Goal: Task Accomplishment & Management: Use online tool/utility

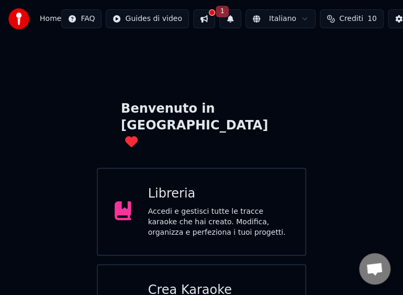
click at [237, 206] on div "Accedi e gestisci tutte le tracce karaoke che hai creato. Modifica, organizza e…" at bounding box center [218, 221] width 141 height 31
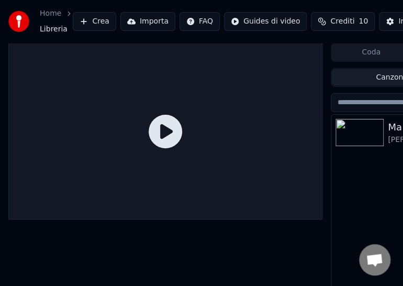
click at [368, 130] on img at bounding box center [360, 132] width 48 height 27
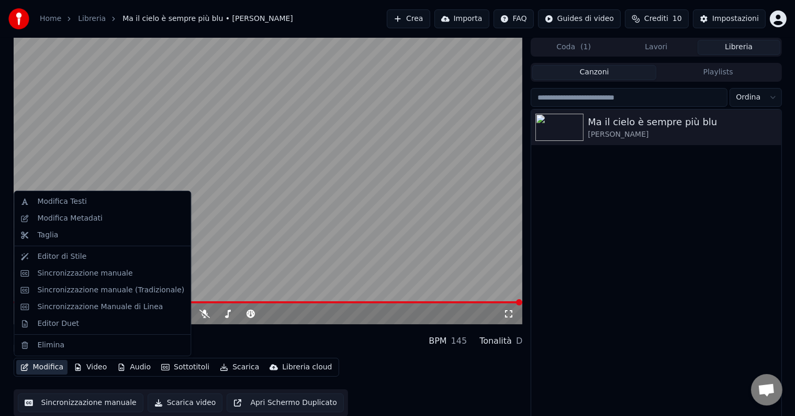
click at [36, 364] on button "Modifica" at bounding box center [42, 367] width 52 height 15
click at [65, 275] on div "Sincronizzazione manuale" at bounding box center [84, 273] width 95 height 10
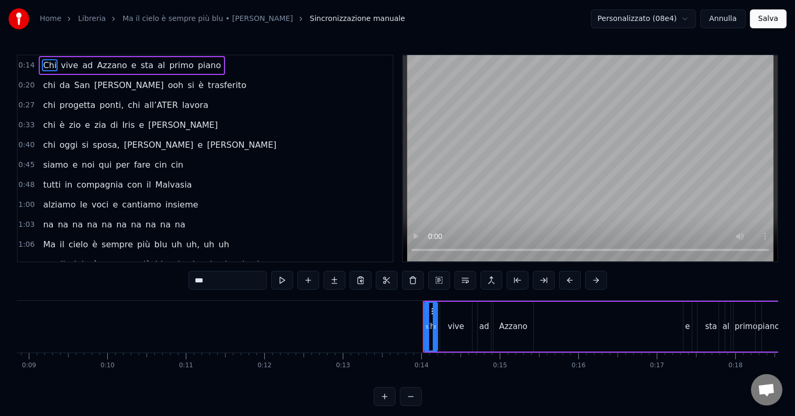
scroll to position [0, 719]
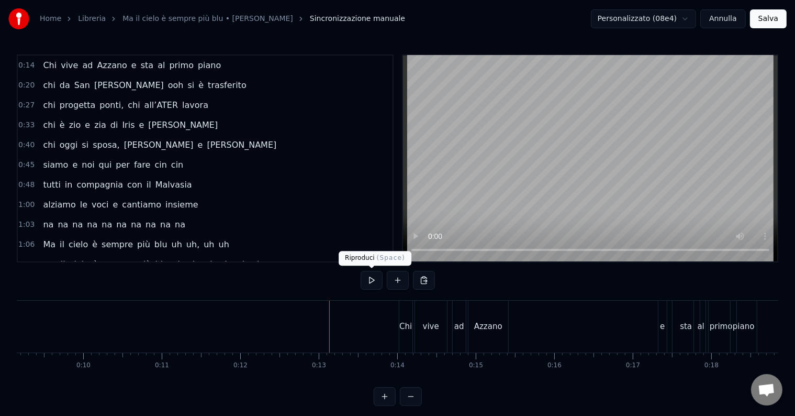
click at [370, 279] on button at bounding box center [372, 280] width 22 height 19
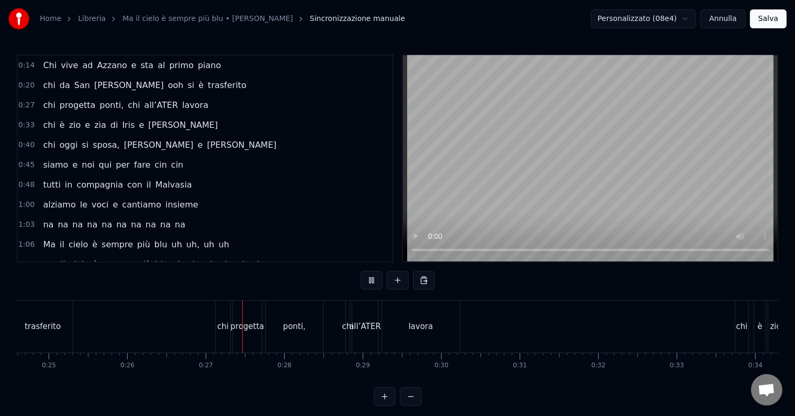
scroll to position [0, 2057]
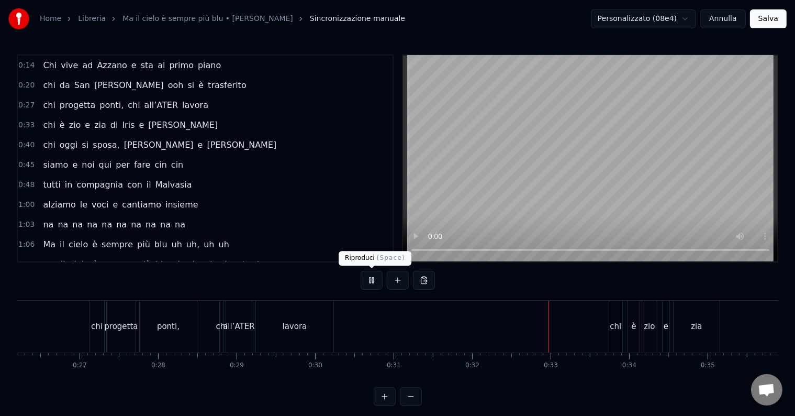
click at [369, 283] on button at bounding box center [372, 280] width 22 height 19
click at [624, 329] on div "chi è zio e zia di [PERSON_NAME]" at bounding box center [796, 327] width 374 height 52
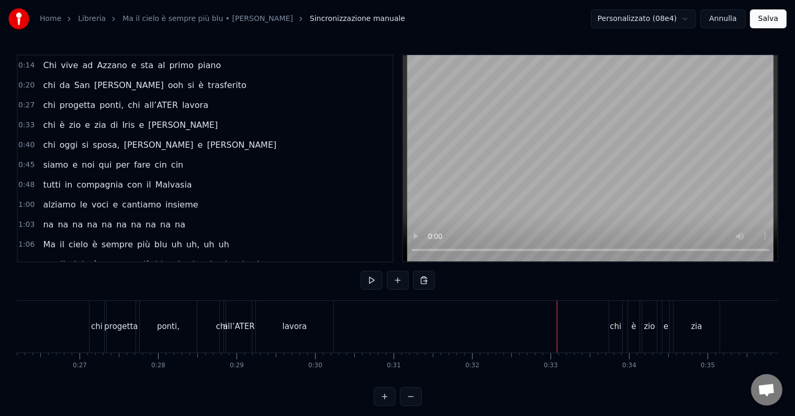
click at [368, 279] on button at bounding box center [372, 280] width 22 height 19
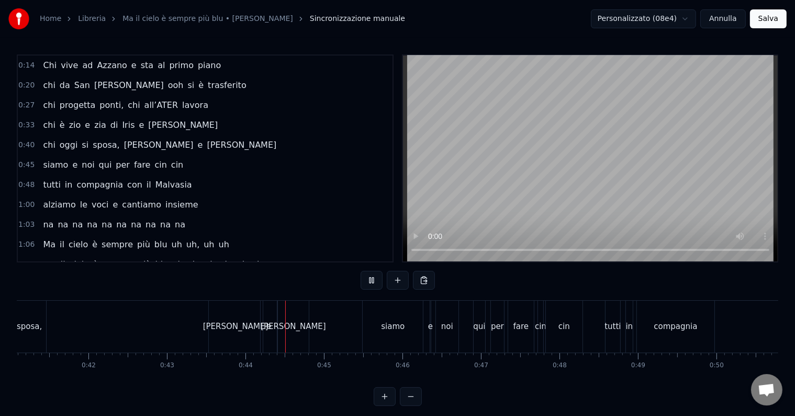
scroll to position [0, 3398]
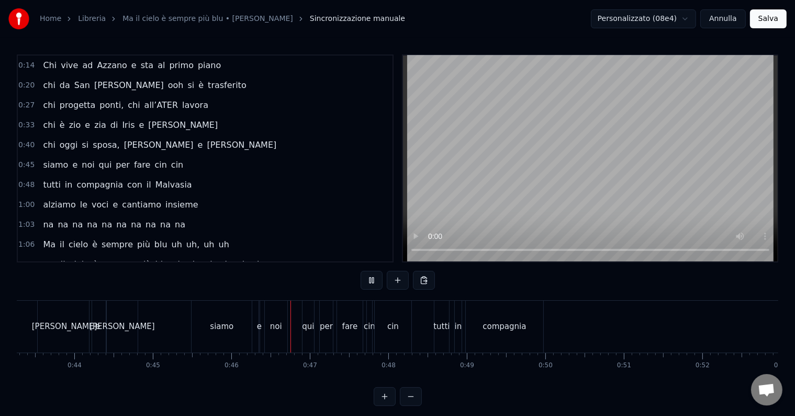
click at [368, 279] on button at bounding box center [372, 280] width 22 height 19
drag, startPoint x: 233, startPoint y: 320, endPoint x: 242, endPoint y: 323, distance: 9.8
click at [242, 323] on div "siamo" at bounding box center [222, 327] width 60 height 52
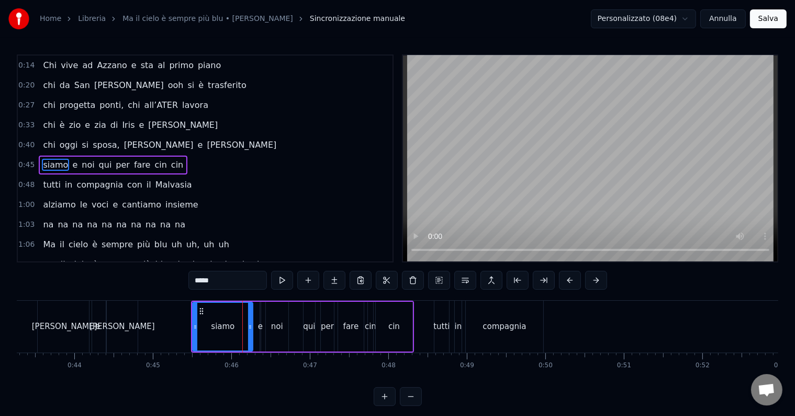
scroll to position [3, 0]
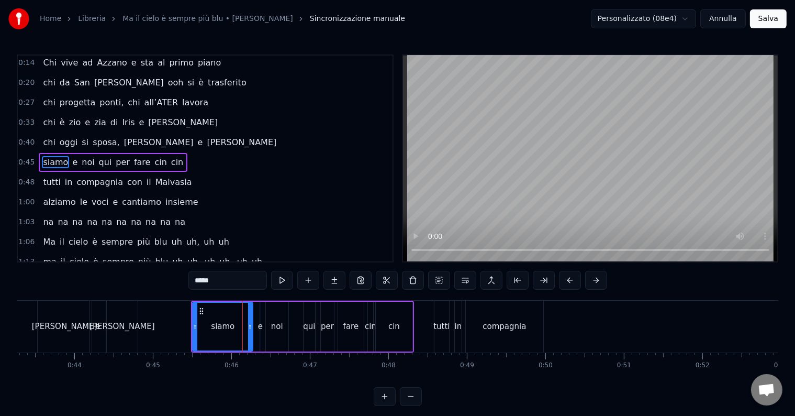
click at [242, 323] on div at bounding box center [242, 327] width 1 height 52
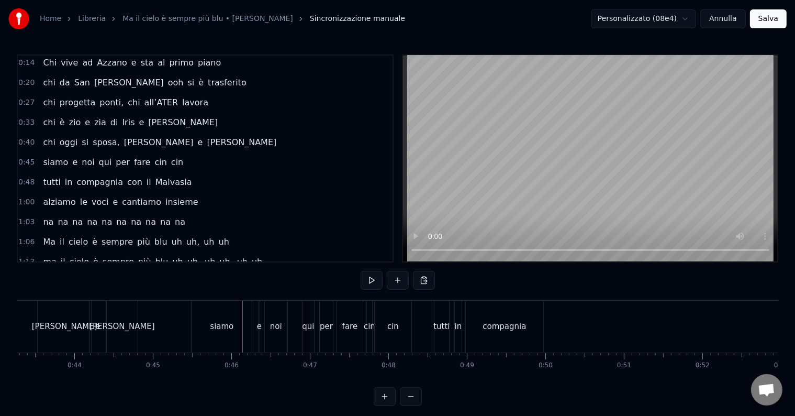
click at [205, 312] on div "siamo" at bounding box center [222, 327] width 60 height 52
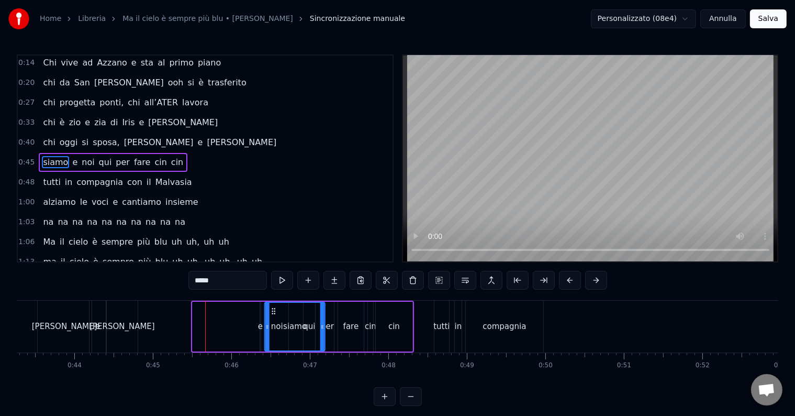
drag, startPoint x: 201, startPoint y: 312, endPoint x: 273, endPoint y: 322, distance: 73.0
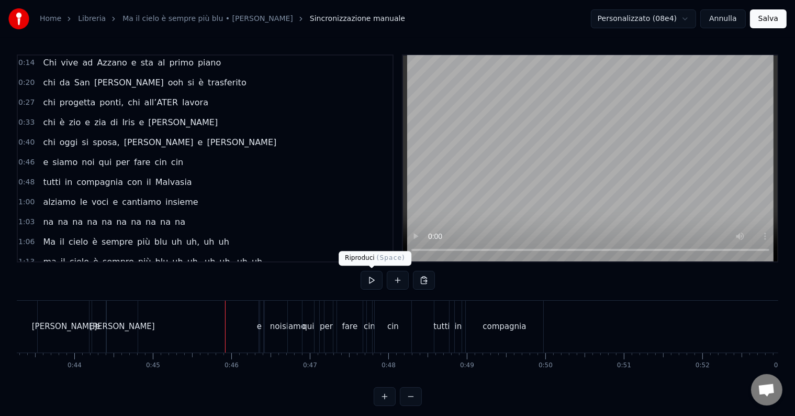
click at [372, 274] on button at bounding box center [372, 280] width 22 height 19
click at [268, 328] on div "noi" at bounding box center [276, 327] width 23 height 52
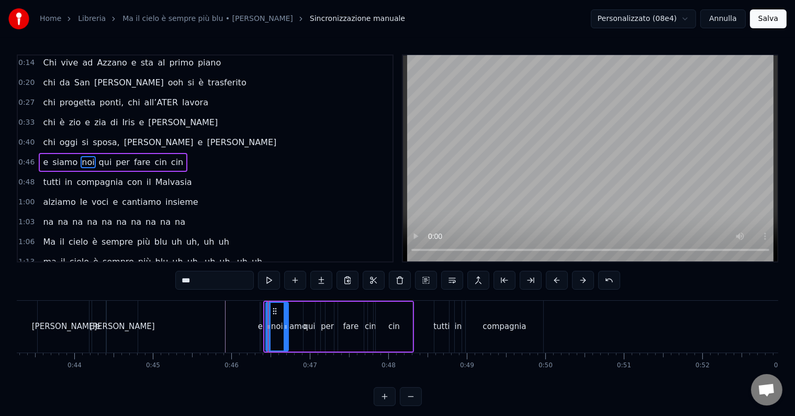
drag, startPoint x: 398, startPoint y: 324, endPoint x: 408, endPoint y: 328, distance: 11.1
click at [408, 328] on div "cin" at bounding box center [394, 327] width 37 height 50
type input "***"
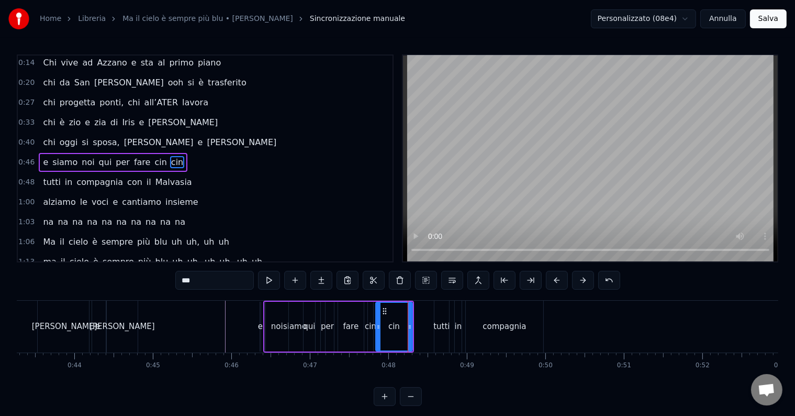
click at [375, 322] on div "e siamo noi qui per fare cin cin" at bounding box center [338, 327] width 151 height 52
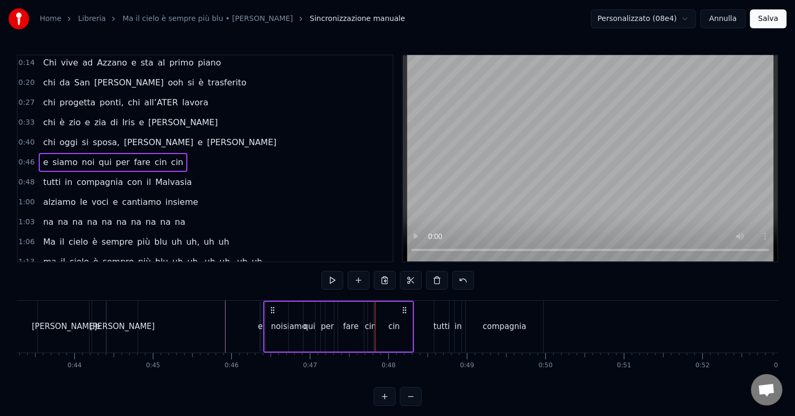
click at [392, 325] on div "cin" at bounding box center [394, 326] width 12 height 12
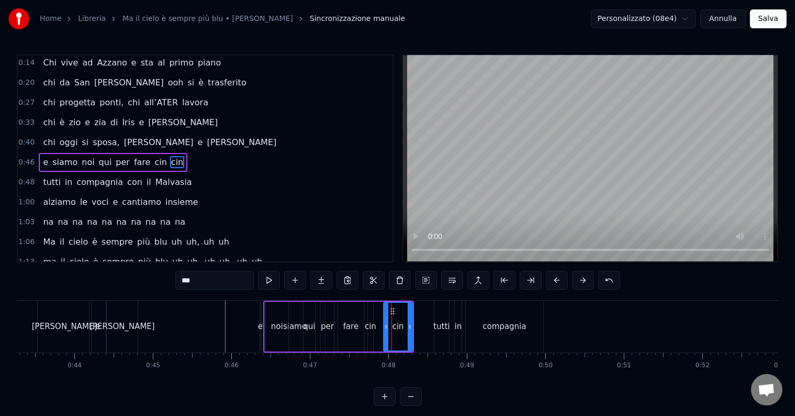
drag, startPoint x: 379, startPoint y: 326, endPoint x: 386, endPoint y: 329, distance: 8.7
click at [386, 329] on icon at bounding box center [386, 326] width 4 height 8
click at [369, 325] on div "cin" at bounding box center [371, 326] width 12 height 12
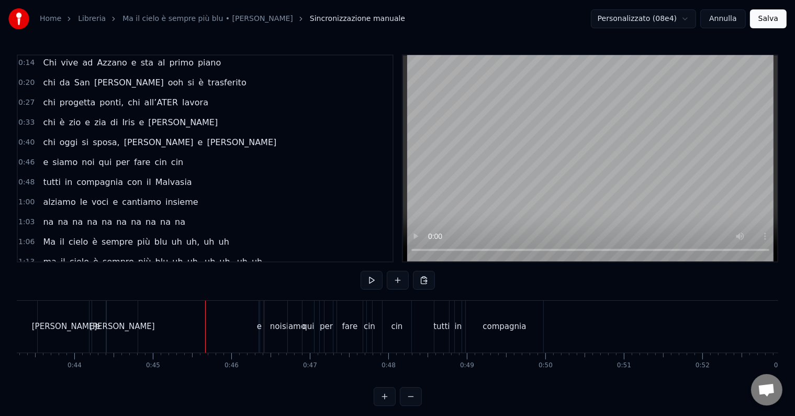
click at [370, 276] on button at bounding box center [372, 280] width 22 height 19
drag, startPoint x: 497, startPoint y: 334, endPoint x: 616, endPoint y: 342, distance: 118.6
click at [616, 342] on div "tutti in compagnia con il Malvasia" at bounding box center [679, 327] width 491 height 52
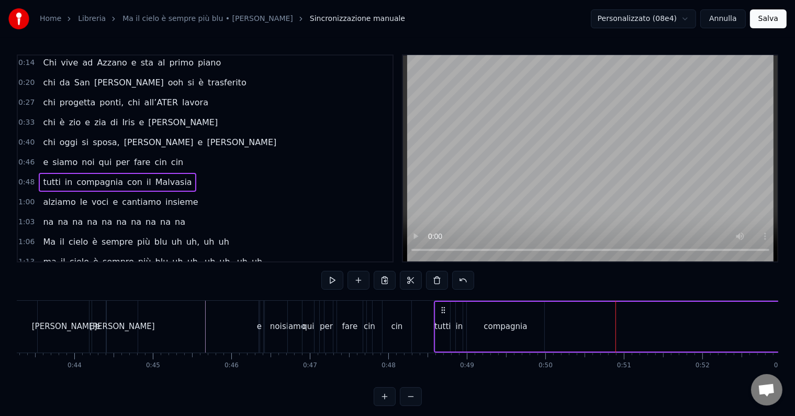
drag, startPoint x: 488, startPoint y: 329, endPoint x: 546, endPoint y: 333, distance: 58.3
click at [546, 333] on div "tutti in compagnia con il Malvasia" at bounding box center [679, 327] width 491 height 52
click at [508, 314] on div "compagnia" at bounding box center [505, 327] width 77 height 50
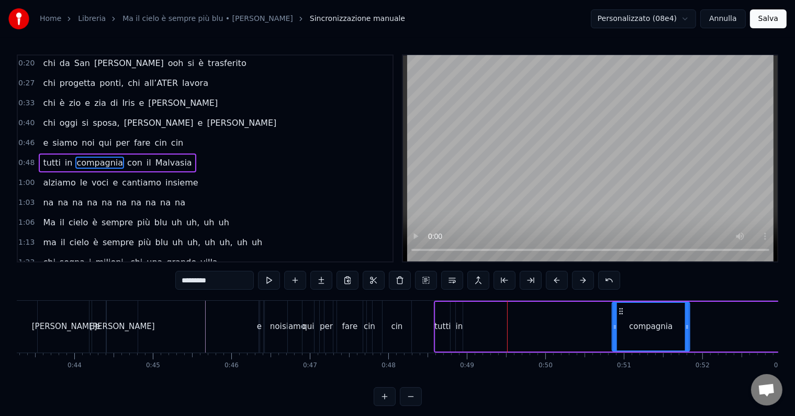
drag, startPoint x: 477, startPoint y: 307, endPoint x: 637, endPoint y: 329, distance: 160.6
click at [637, 329] on div "compagnia" at bounding box center [651, 327] width 76 height 48
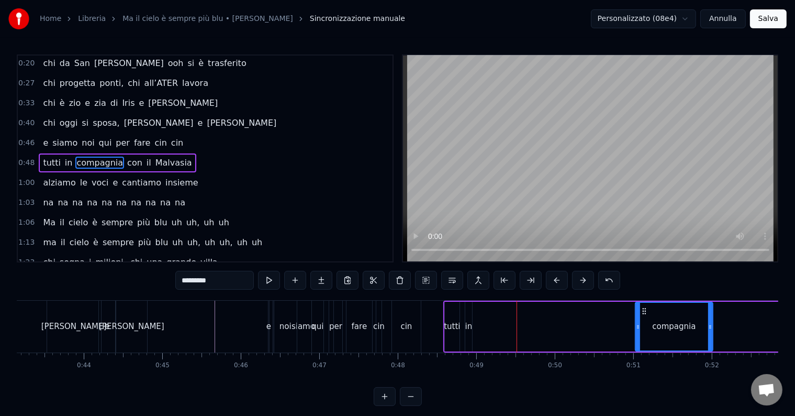
scroll to position [0, 3388]
click at [468, 324] on div "in" at bounding box center [468, 326] width 7 height 12
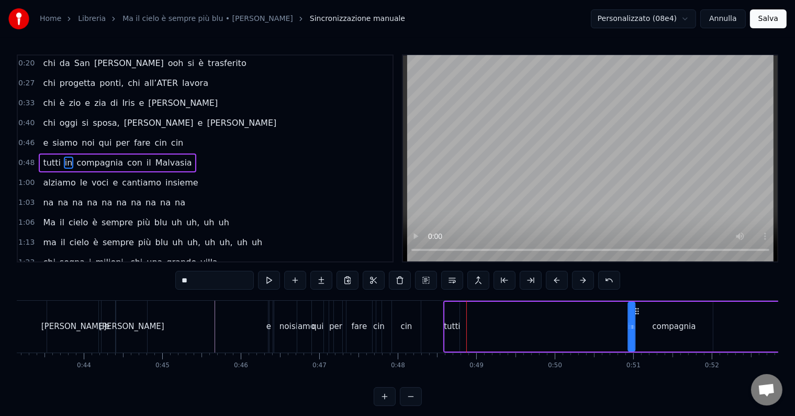
drag, startPoint x: 473, startPoint y: 310, endPoint x: 637, endPoint y: 335, distance: 165.3
click at [637, 335] on div "tutti in compagnia con il Malvasia" at bounding box center [688, 327] width 491 height 52
click at [448, 320] on div "tutti" at bounding box center [452, 326] width 16 height 12
type input "*****"
drag, startPoint x: 451, startPoint y: 310, endPoint x: 611, endPoint y: 323, distance: 160.7
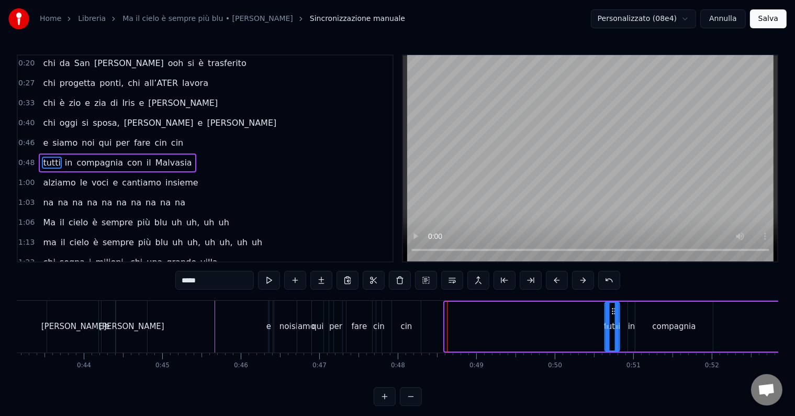
click at [611, 323] on div "tutti" at bounding box center [613, 327] width 14 height 48
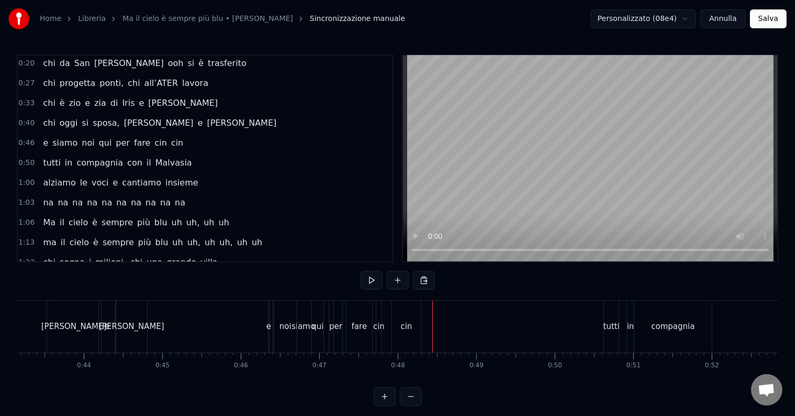
click at [411, 322] on div "cin" at bounding box center [406, 327] width 29 height 52
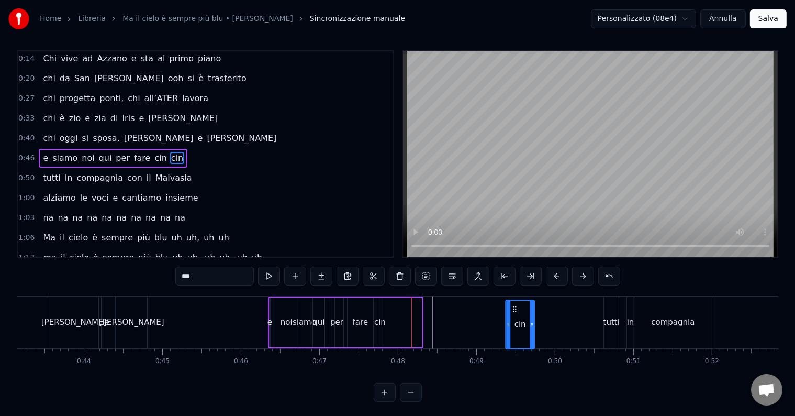
scroll to position [6, 0]
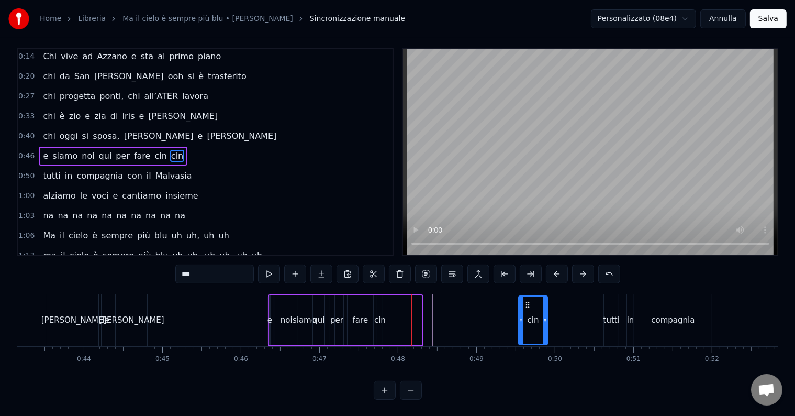
drag, startPoint x: 399, startPoint y: 307, endPoint x: 522, endPoint y: 312, distance: 123.1
click at [518, 312] on div "cin" at bounding box center [533, 320] width 30 height 50
click at [380, 316] on div "cin" at bounding box center [380, 320] width 12 height 12
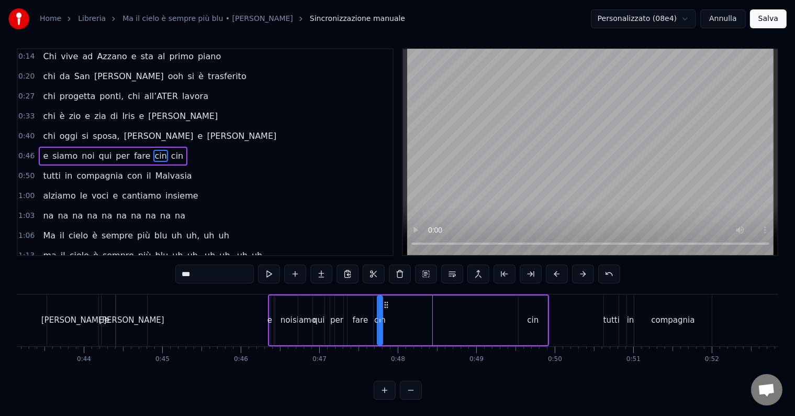
scroll to position [0, 0]
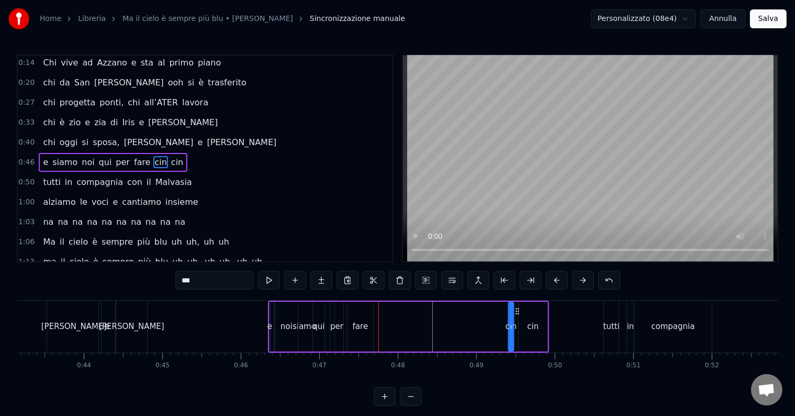
drag, startPoint x: 387, startPoint y: 312, endPoint x: 519, endPoint y: 331, distance: 132.7
click at [519, 331] on div "e siamo noi qui per fare cin cin" at bounding box center [408, 327] width 281 height 52
drag, startPoint x: 513, startPoint y: 325, endPoint x: 524, endPoint y: 329, distance: 11.3
click at [524, 329] on icon at bounding box center [522, 326] width 4 height 8
click at [506, 323] on icon at bounding box center [506, 326] width 4 height 8
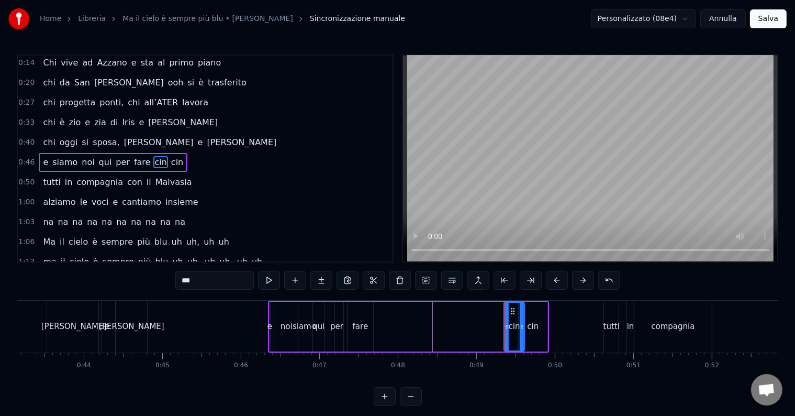
drag, startPoint x: 356, startPoint y: 328, endPoint x: 483, endPoint y: 338, distance: 127.0
click at [483, 338] on div "e siamo noi qui per fare cin cin" at bounding box center [408, 327] width 281 height 52
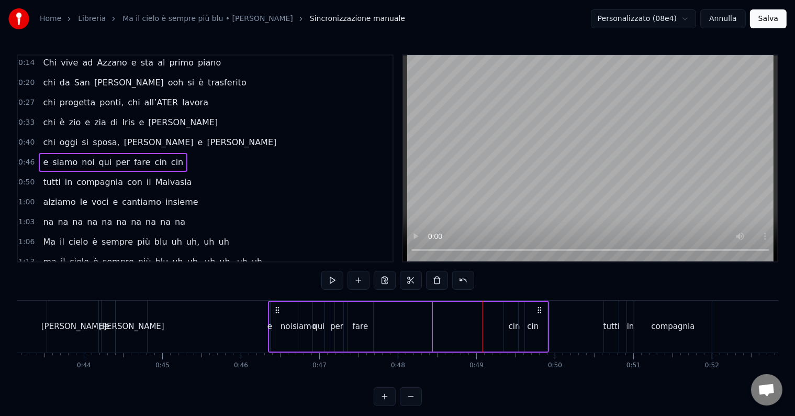
click at [360, 327] on div "fare" at bounding box center [361, 326] width 16 height 12
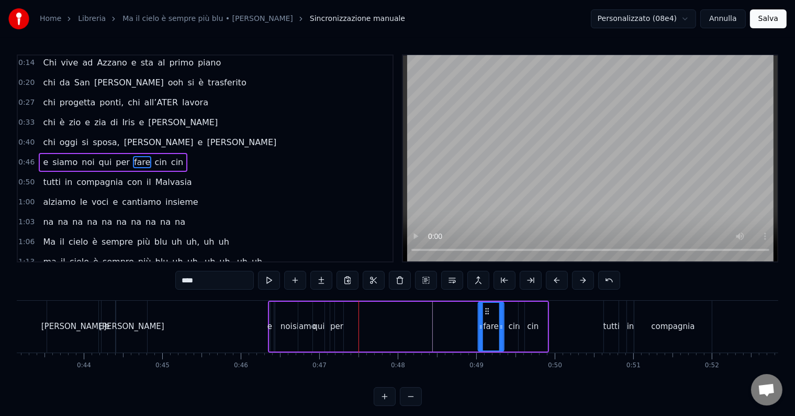
drag, startPoint x: 354, startPoint y: 311, endPoint x: 486, endPoint y: 320, distance: 131.7
click at [486, 320] on div "fare" at bounding box center [491, 327] width 25 height 48
click at [337, 325] on div "per" at bounding box center [336, 326] width 13 height 12
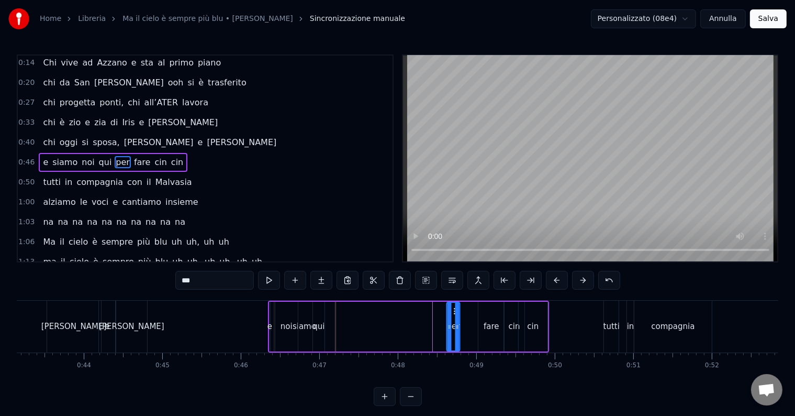
drag, startPoint x: 337, startPoint y: 311, endPoint x: 453, endPoint y: 328, distance: 117.4
click at [453, 328] on div "per" at bounding box center [453, 327] width 12 height 48
click at [482, 325] on div "fare" at bounding box center [491, 327] width 26 height 50
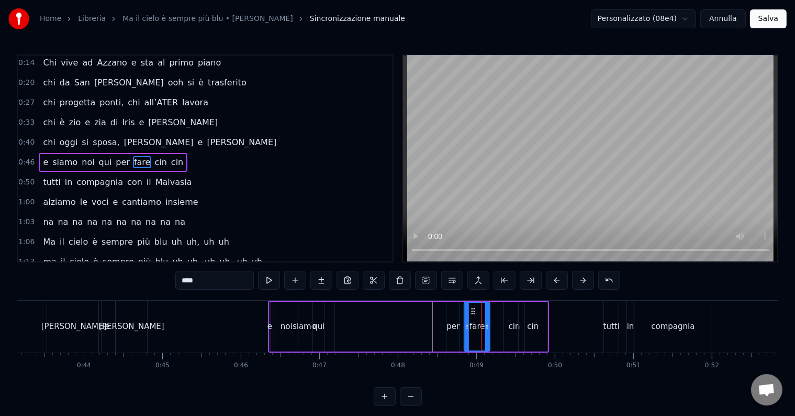
drag, startPoint x: 485, startPoint y: 310, endPoint x: 471, endPoint y: 313, distance: 14.4
click at [471, 313] on icon at bounding box center [473, 311] width 8 height 8
click at [306, 322] on div "siamo" at bounding box center [305, 326] width 24 height 12
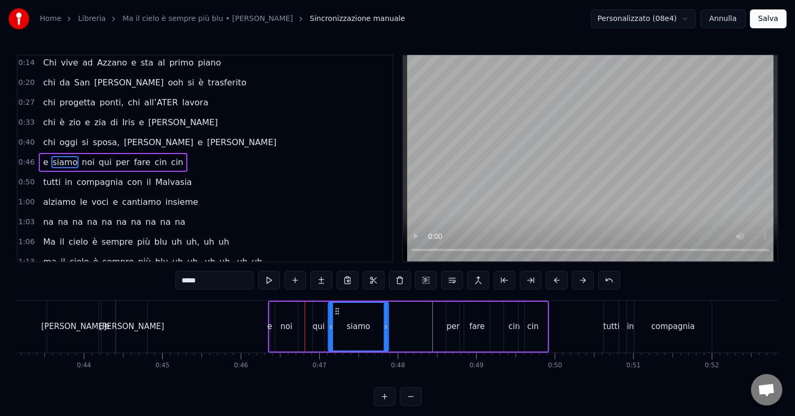
drag, startPoint x: 282, startPoint y: 308, endPoint x: 335, endPoint y: 317, distance: 54.1
click at [315, 328] on div "qui" at bounding box center [319, 326] width 12 height 12
drag, startPoint x: 322, startPoint y: 325, endPoint x: 335, endPoint y: 331, distance: 13.6
click at [335, 331] on div at bounding box center [334, 327] width 4 height 48
drag, startPoint x: 320, startPoint y: 311, endPoint x: 389, endPoint y: 327, distance: 70.9
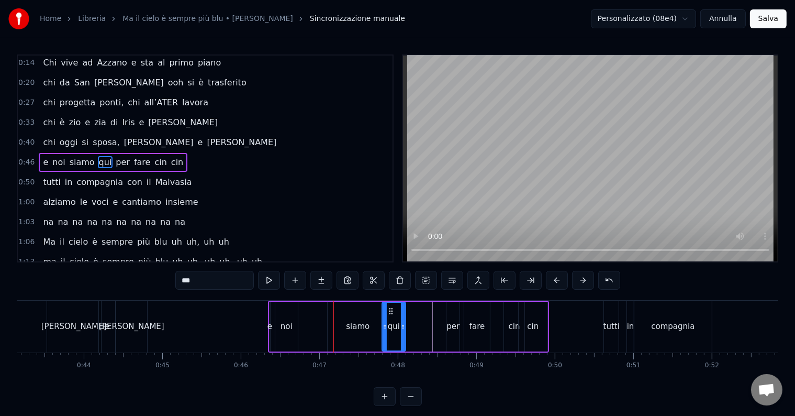
click at [290, 326] on div "noi" at bounding box center [287, 326] width 12 height 12
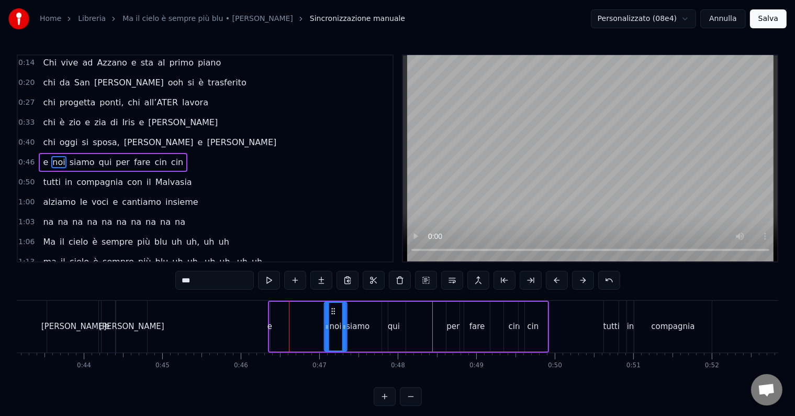
drag, startPoint x: 285, startPoint y: 308, endPoint x: 334, endPoint y: 320, distance: 50.8
click at [334, 320] on div "noi" at bounding box center [335, 327] width 21 height 48
click at [269, 326] on div "e" at bounding box center [270, 326] width 5 height 12
type input "*"
drag, startPoint x: 277, startPoint y: 311, endPoint x: 321, endPoint y: 320, distance: 44.5
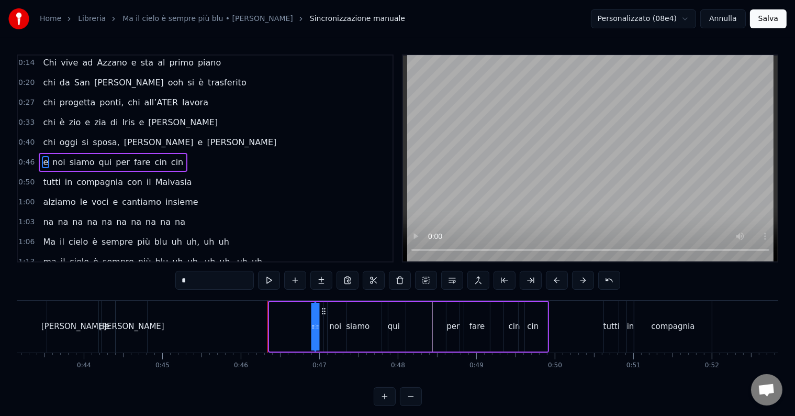
click at [321, 320] on div "e noi siamo qui per fare cin cin" at bounding box center [408, 327] width 281 height 52
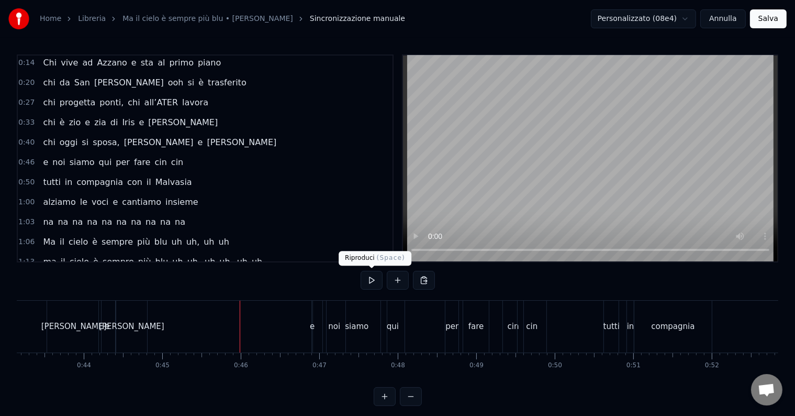
click at [367, 274] on button at bounding box center [372, 280] width 22 height 19
click at [312, 322] on div "e" at bounding box center [312, 326] width 5 height 12
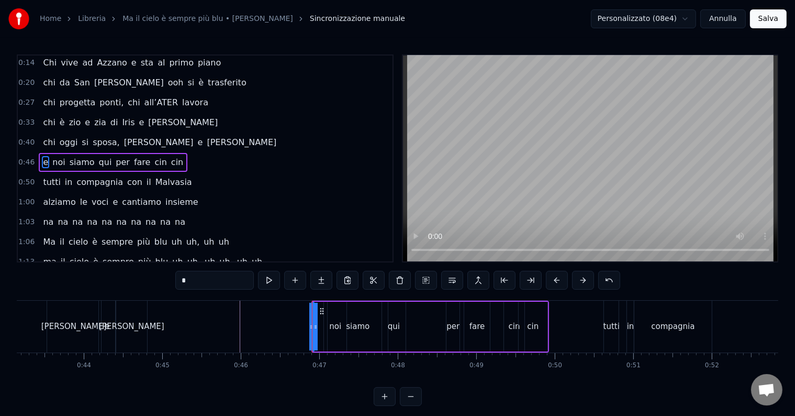
click at [311, 315] on div at bounding box center [311, 327] width 4 height 48
click at [311, 325] on icon at bounding box center [311, 326] width 4 height 8
click at [314, 318] on div at bounding box center [316, 327] width 4 height 48
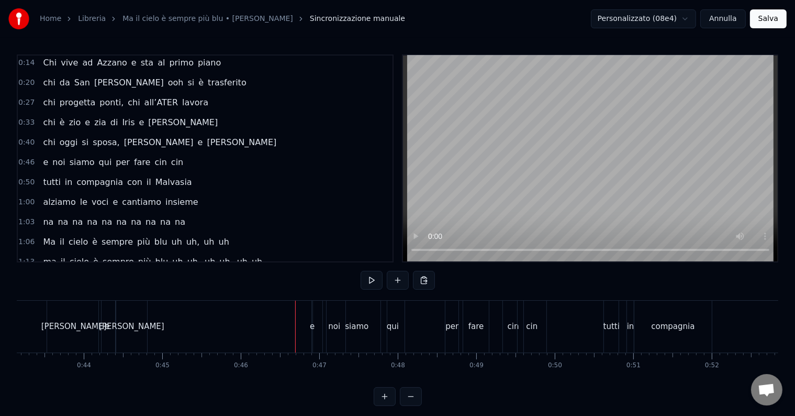
click at [311, 319] on div "e" at bounding box center [312, 327] width 2 height 52
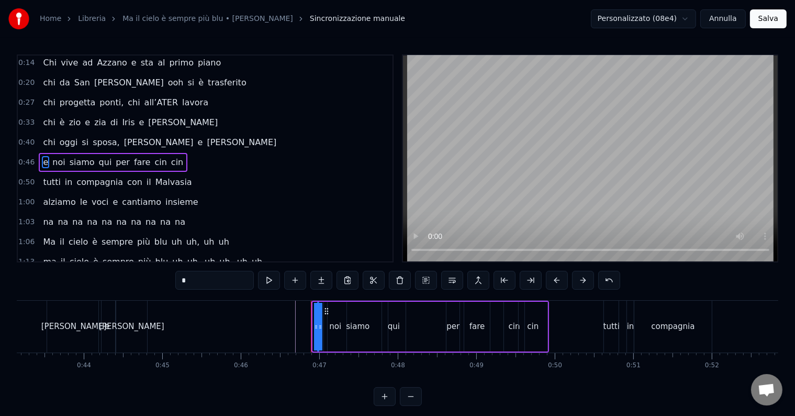
click at [327, 310] on icon at bounding box center [326, 311] width 8 height 8
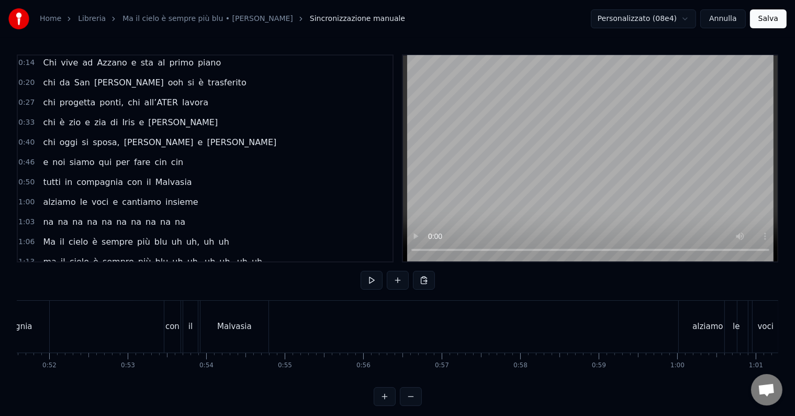
scroll to position [0, 4135]
click at [161, 321] on div "Malvasia" at bounding box center [150, 326] width 35 height 12
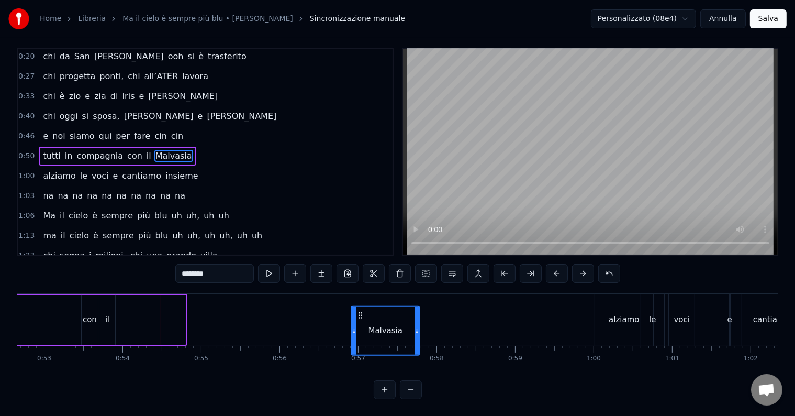
scroll to position [16, 0]
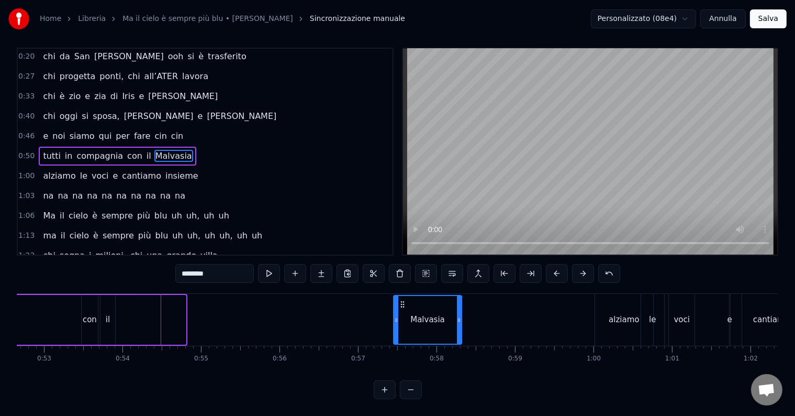
drag, startPoint x: 125, startPoint y: 310, endPoint x: 406, endPoint y: 293, distance: 281.7
click at [406, 296] on div "Malvasia" at bounding box center [427, 320] width 67 height 48
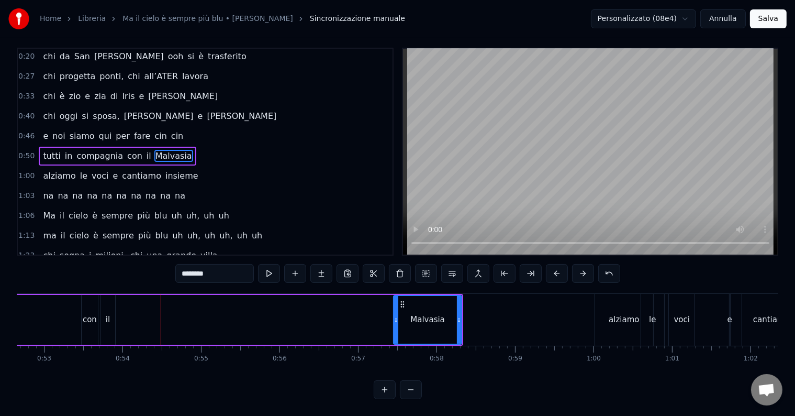
drag, startPoint x: 109, startPoint y: 304, endPoint x: 196, endPoint y: 303, distance: 86.9
click at [196, 303] on div "tutti in compagnia con il Malvasia" at bounding box center [160, 320] width 606 height 52
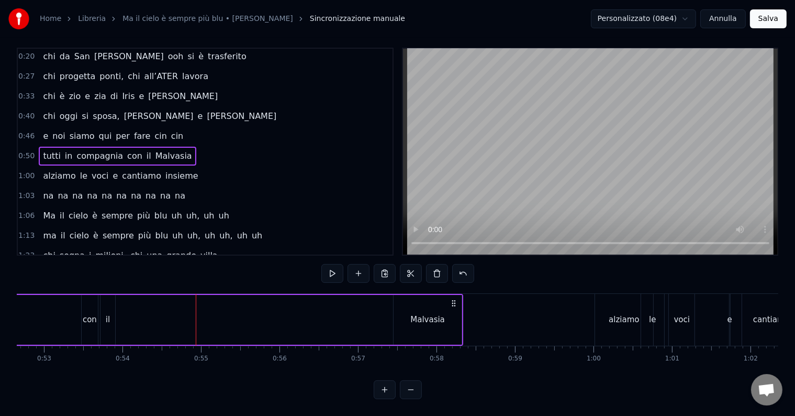
click at [101, 302] on div "il" at bounding box center [108, 320] width 15 height 50
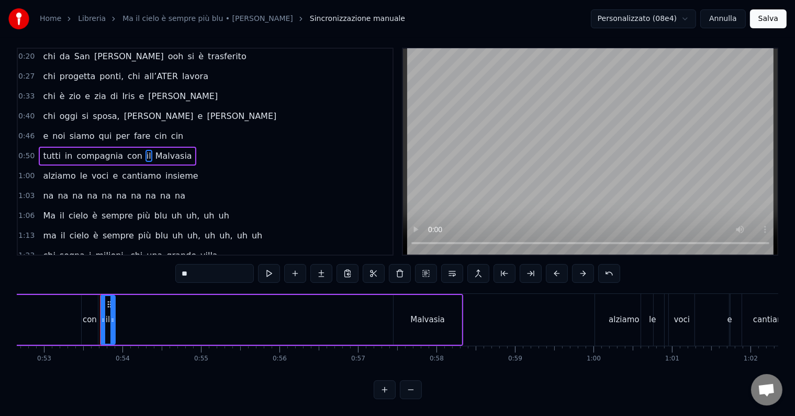
scroll to position [0, 0]
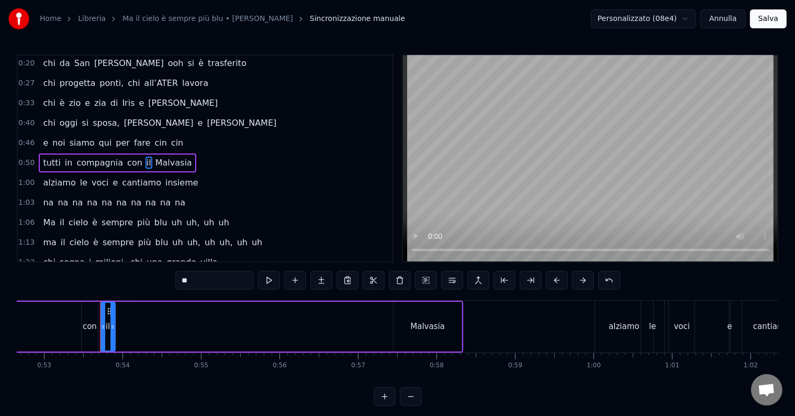
click at [86, 319] on div "con" at bounding box center [90, 327] width 16 height 50
click at [109, 320] on div "il" at bounding box center [108, 326] width 4 height 12
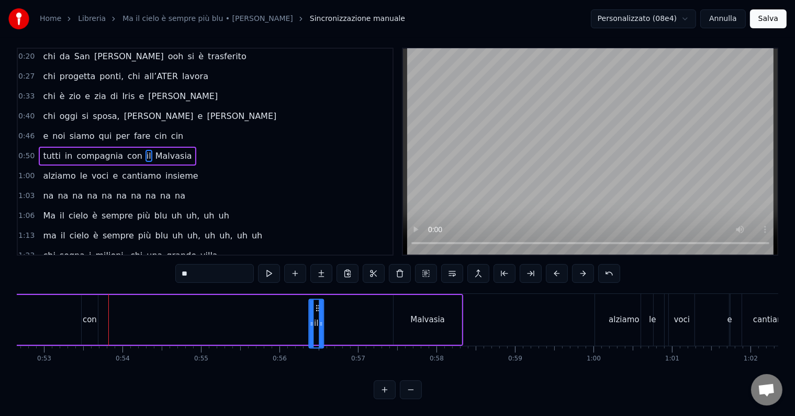
scroll to position [16, 0]
drag, startPoint x: 109, startPoint y: 310, endPoint x: 410, endPoint y: 319, distance: 301.7
click at [410, 319] on div "tutti in compagnia con il Malvasia" at bounding box center [160, 320] width 606 height 52
click at [88, 314] on div "con" at bounding box center [90, 320] width 14 height 12
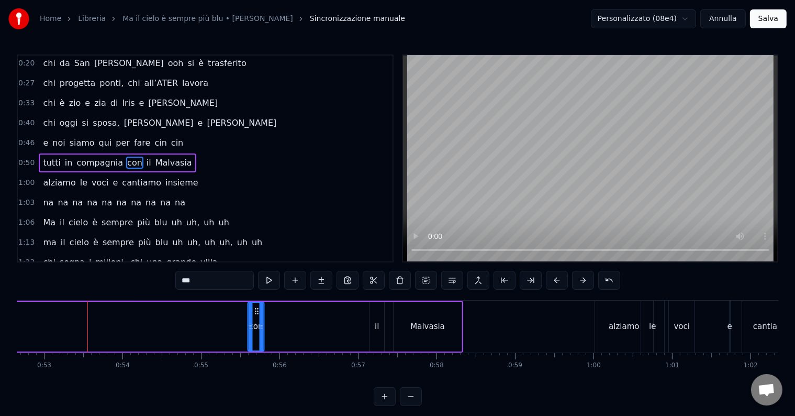
drag, startPoint x: 90, startPoint y: 308, endPoint x: 349, endPoint y: 315, distance: 259.8
click at [349, 315] on div "tutti in compagnia con il Malvasia" at bounding box center [160, 327] width 606 height 52
drag, startPoint x: 258, startPoint y: 310, endPoint x: 356, endPoint y: 322, distance: 99.2
click at [356, 322] on div "con" at bounding box center [354, 327] width 15 height 48
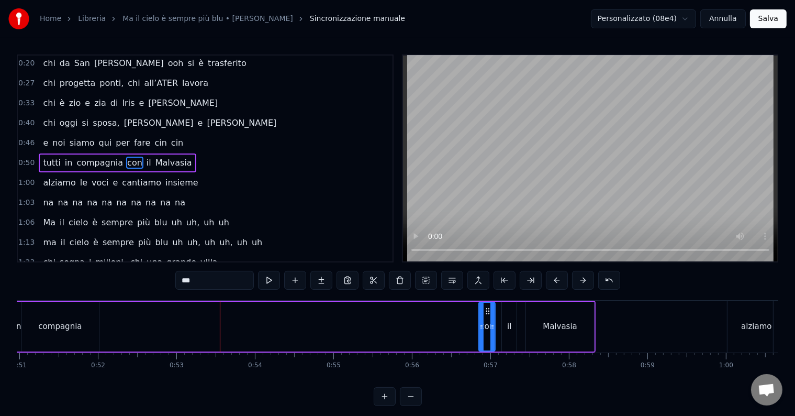
scroll to position [0, 3775]
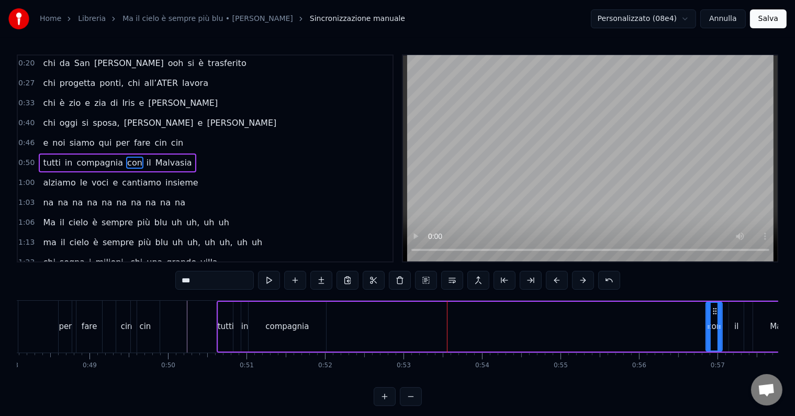
click at [292, 322] on div "compagnia" at bounding box center [286, 326] width 43 height 12
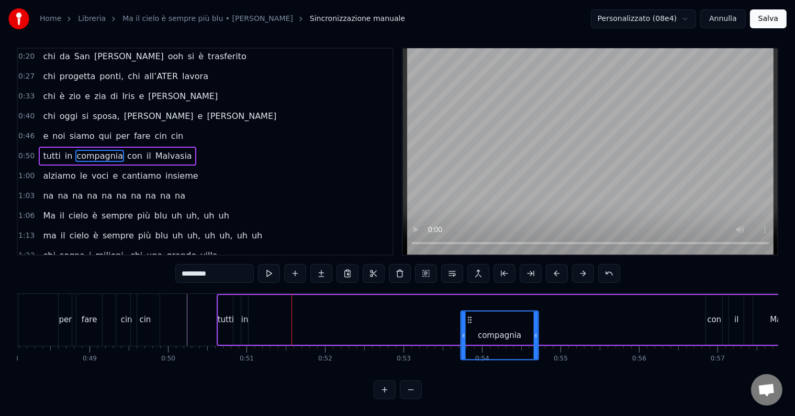
scroll to position [16, 0]
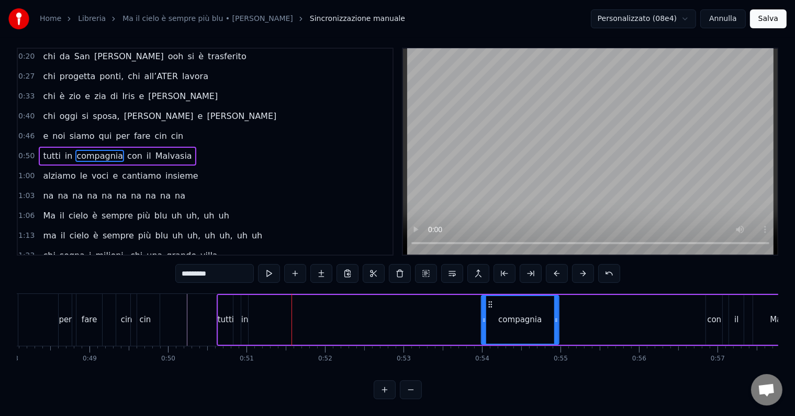
drag, startPoint x: 254, startPoint y: 310, endPoint x: 494, endPoint y: 297, distance: 239.6
click at [494, 300] on icon at bounding box center [490, 304] width 8 height 8
click at [245, 314] on div "in" at bounding box center [244, 320] width 7 height 12
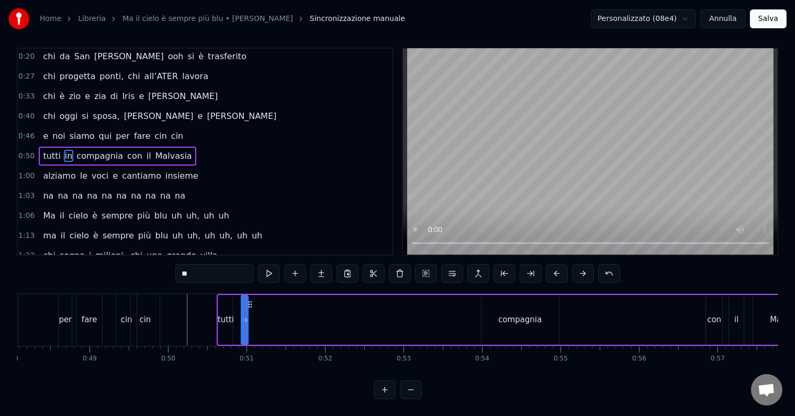
scroll to position [0, 0]
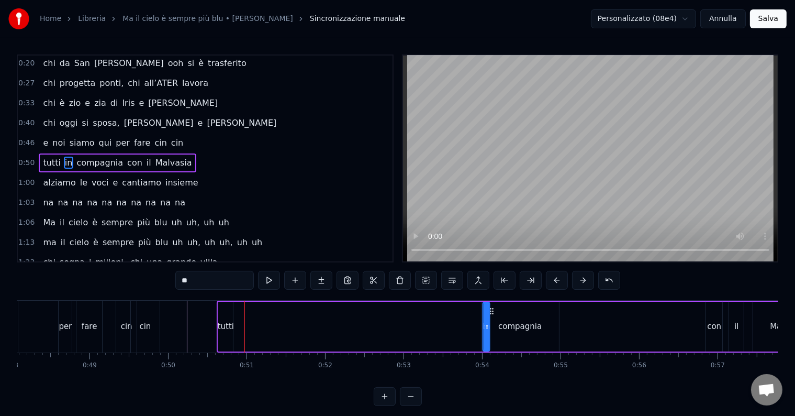
drag, startPoint x: 251, startPoint y: 311, endPoint x: 492, endPoint y: 325, distance: 241.8
drag, startPoint x: 486, startPoint y: 323, endPoint x: 495, endPoint y: 325, distance: 8.5
click at [495, 325] on icon at bounding box center [496, 326] width 4 height 8
drag, startPoint x: 490, startPoint y: 310, endPoint x: 483, endPoint y: 310, distance: 7.3
click at [483, 310] on circle at bounding box center [483, 310] width 1 height 1
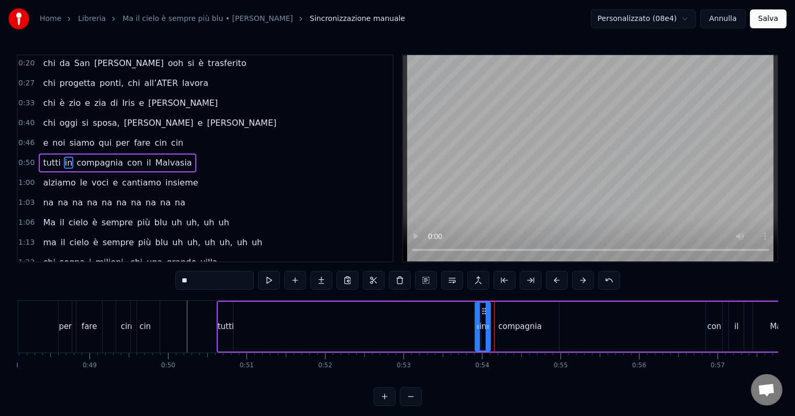
click at [222, 326] on div "tutti" at bounding box center [226, 326] width 16 height 12
type input "*****"
drag, startPoint x: 224, startPoint y: 309, endPoint x: 453, endPoint y: 328, distance: 230.6
click at [453, 328] on div "tutti" at bounding box center [456, 327] width 14 height 48
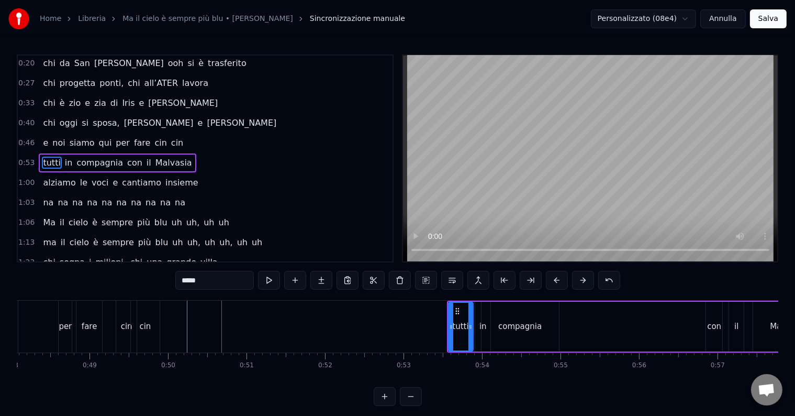
drag, startPoint x: 461, startPoint y: 325, endPoint x: 471, endPoint y: 327, distance: 10.2
click at [471, 327] on icon at bounding box center [471, 326] width 4 height 8
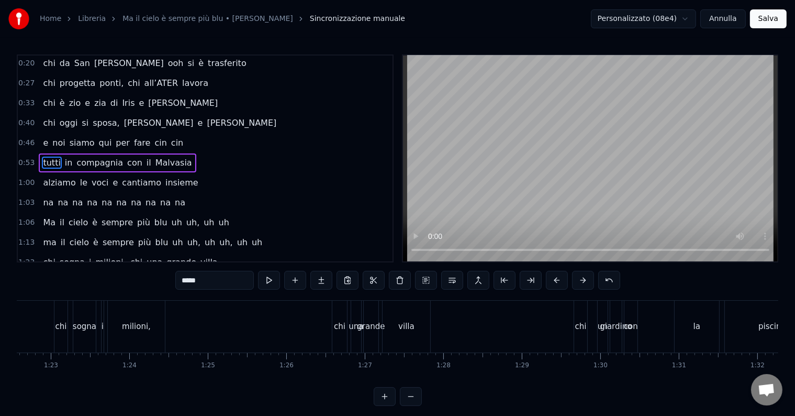
scroll to position [0, 6496]
click at [317, 326] on div "chi sogna i milioni, chi una grande villa" at bounding box center [231, 327] width 379 height 52
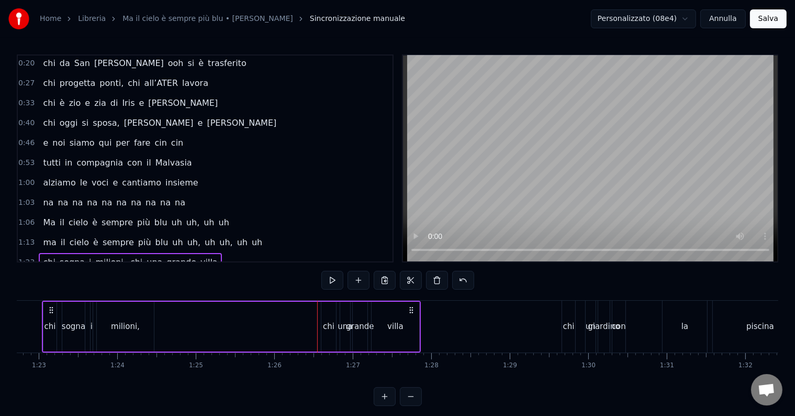
click at [329, 327] on div "chi" at bounding box center [329, 326] width 12 height 12
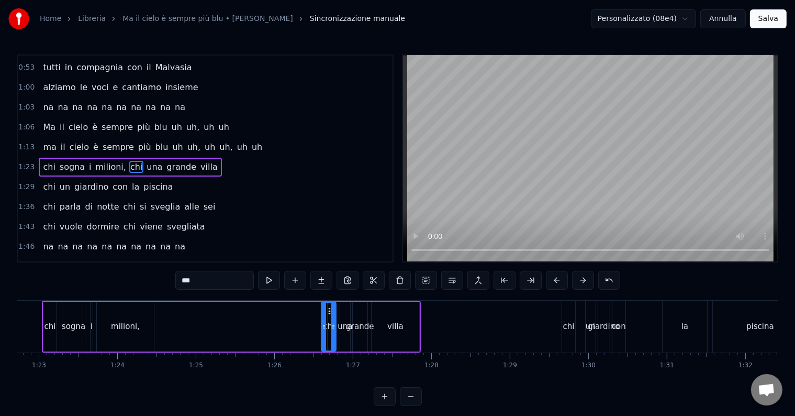
scroll to position [118, 0]
drag, startPoint x: 329, startPoint y: 313, endPoint x: 307, endPoint y: 314, distance: 22.0
click at [307, 314] on div "chi" at bounding box center [307, 327] width 14 height 48
click at [346, 327] on div "una" at bounding box center [345, 326] width 15 height 12
drag, startPoint x: 350, startPoint y: 310, endPoint x: 330, endPoint y: 312, distance: 19.4
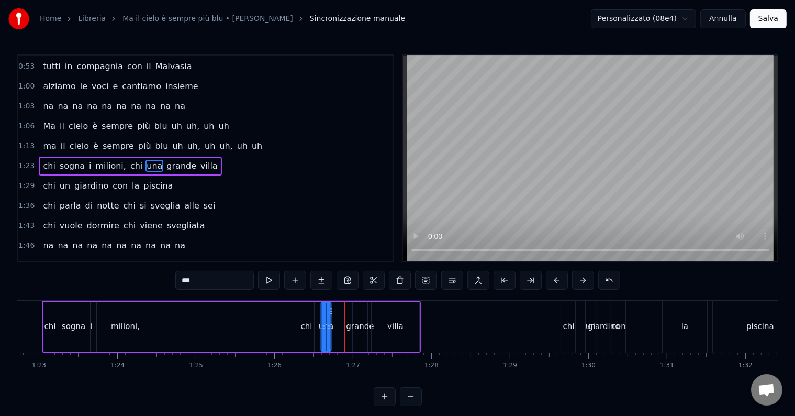
click at [330, 312] on icon at bounding box center [330, 311] width 8 height 8
click at [332, 324] on icon at bounding box center [332, 326] width 4 height 8
click at [318, 325] on icon at bounding box center [319, 326] width 4 height 8
click at [397, 324] on div "villa" at bounding box center [395, 326] width 16 height 12
type input "*****"
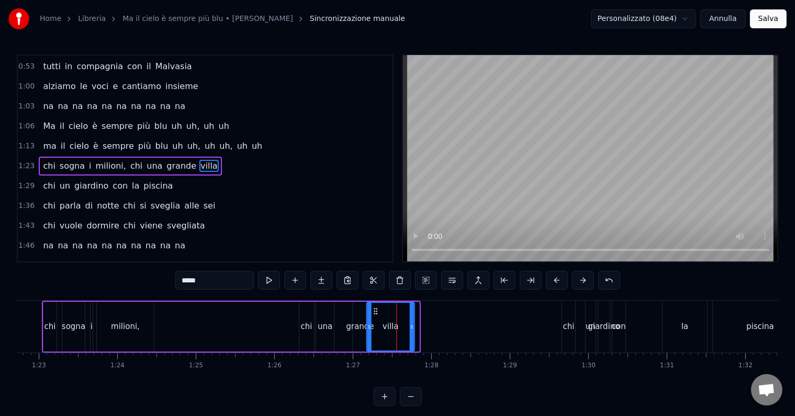
click at [374, 308] on icon at bounding box center [375, 311] width 8 height 8
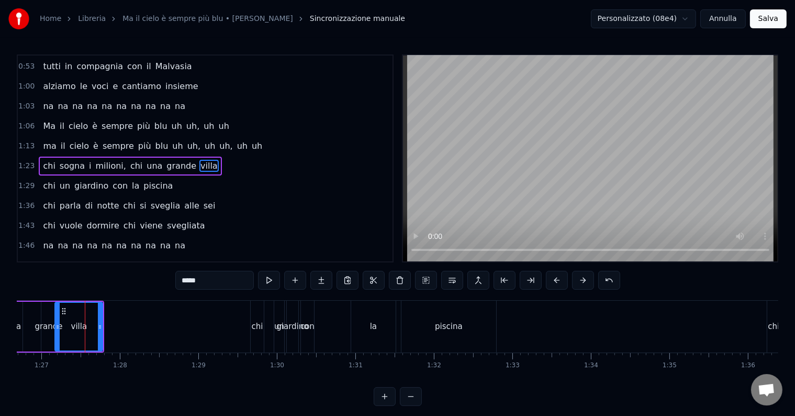
scroll to position [0, 6783]
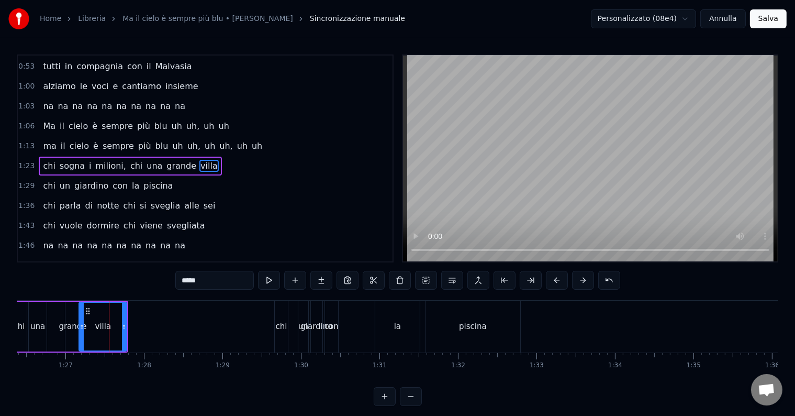
drag, startPoint x: 297, startPoint y: 329, endPoint x: 291, endPoint y: 329, distance: 6.3
click at [291, 329] on div "chi un giardino con la piscina" at bounding box center [398, 327] width 249 height 52
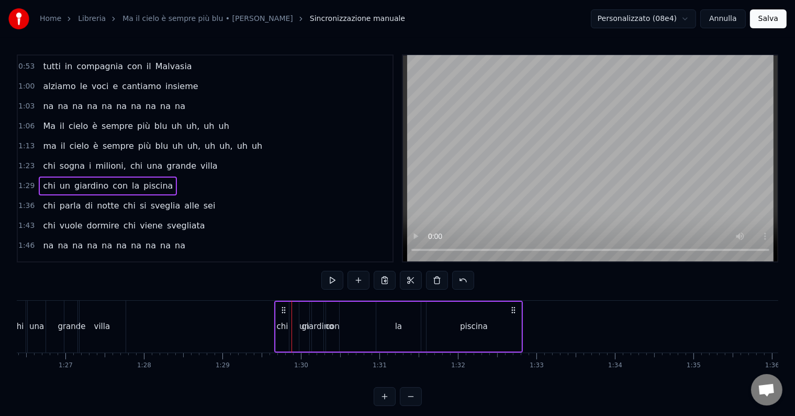
click at [299, 328] on div "un" at bounding box center [304, 327] width 11 height 50
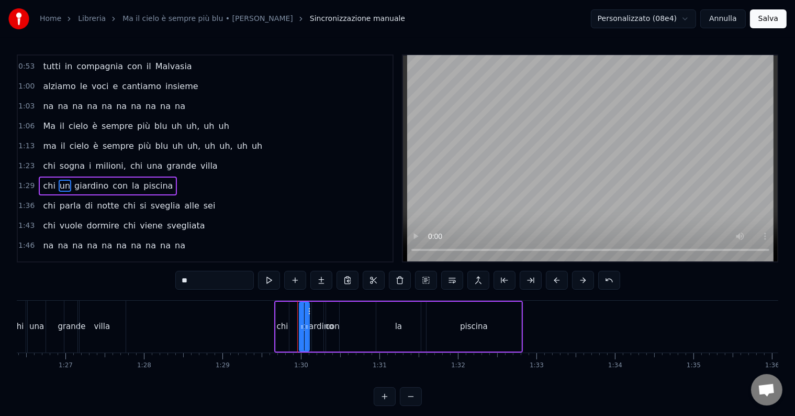
scroll to position [138, 0]
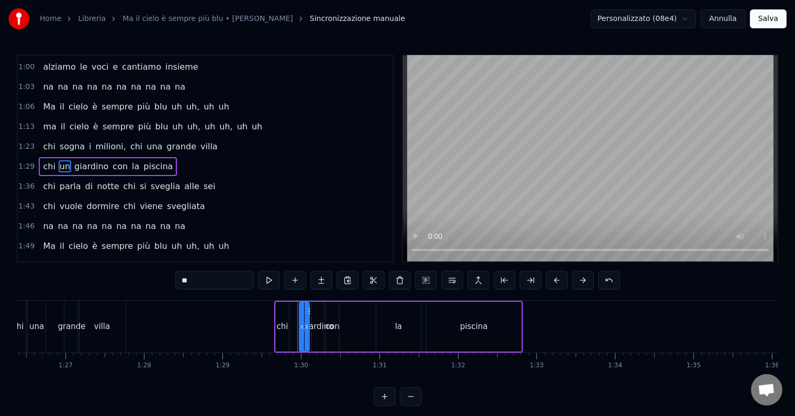
click at [299, 328] on div "un" at bounding box center [304, 327] width 11 height 50
drag, startPoint x: 309, startPoint y: 311, endPoint x: 302, endPoint y: 312, distance: 7.3
click at [302, 312] on icon at bounding box center [301, 311] width 8 height 8
click at [335, 325] on div "con" at bounding box center [333, 326] width 14 height 12
drag, startPoint x: 331, startPoint y: 310, endPoint x: 383, endPoint y: 317, distance: 52.2
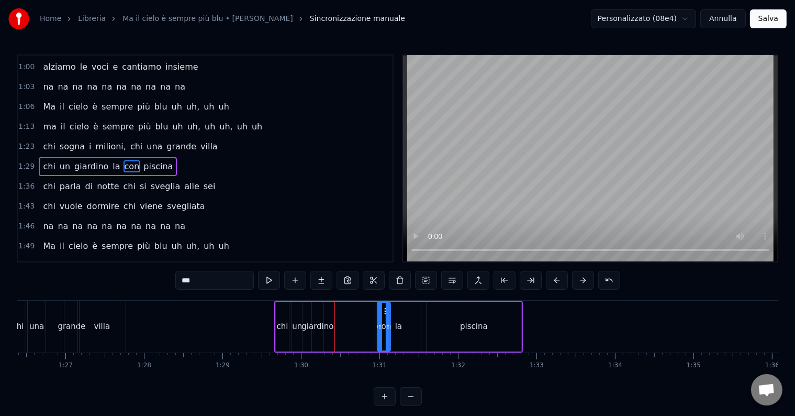
click at [465, 326] on div "piscina" at bounding box center [474, 326] width 28 height 12
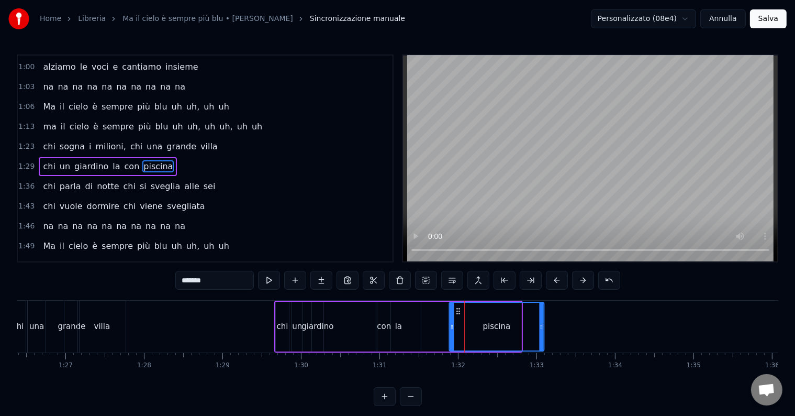
drag, startPoint x: 434, startPoint y: 308, endPoint x: 457, endPoint y: 308, distance: 23.0
click at [457, 308] on icon at bounding box center [458, 311] width 8 height 8
click at [400, 326] on div "la" at bounding box center [398, 326] width 7 height 12
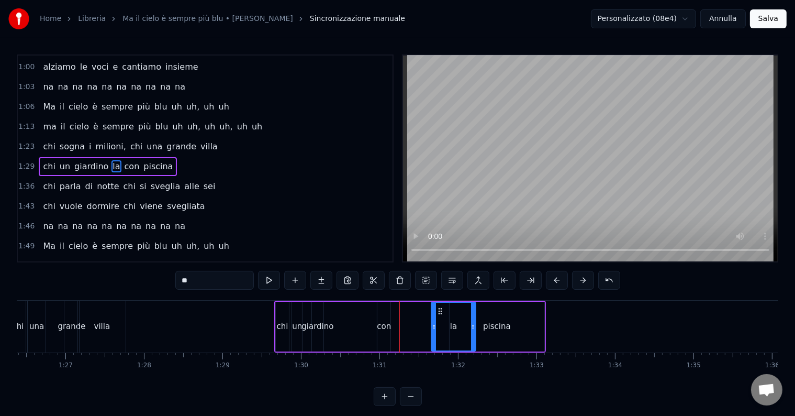
drag, startPoint x: 384, startPoint y: 311, endPoint x: 438, endPoint y: 311, distance: 53.9
click at [492, 327] on div "piscina" at bounding box center [497, 326] width 28 height 12
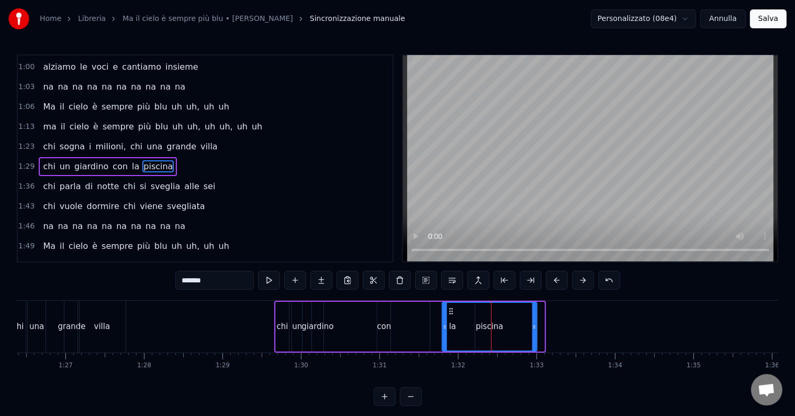
drag, startPoint x: 459, startPoint y: 308, endPoint x: 451, endPoint y: 308, distance: 7.3
click at [452, 308] on circle at bounding box center [452, 308] width 1 height 1
drag, startPoint x: 443, startPoint y: 326, endPoint x: 464, endPoint y: 327, distance: 20.4
click at [464, 327] on icon at bounding box center [465, 326] width 4 height 8
drag, startPoint x: 465, startPoint y: 322, endPoint x: 473, endPoint y: 327, distance: 9.4
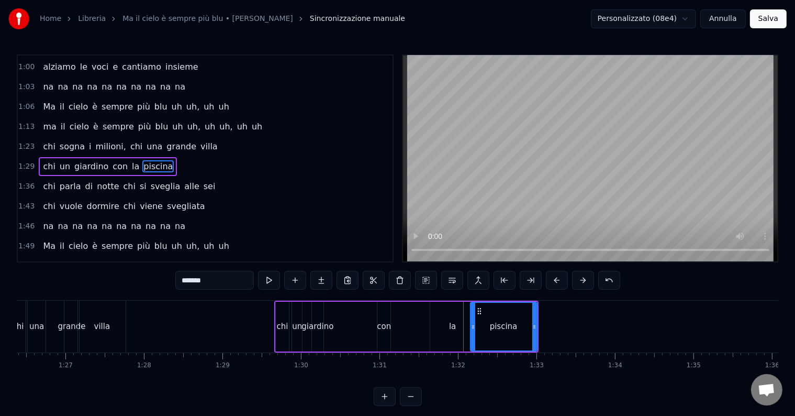
click at [473, 327] on icon at bounding box center [473, 326] width 4 height 8
drag, startPoint x: 478, startPoint y: 310, endPoint x: 464, endPoint y: 311, distance: 13.7
click at [464, 311] on icon at bounding box center [465, 311] width 8 height 8
click at [387, 324] on div "con" at bounding box center [384, 326] width 14 height 12
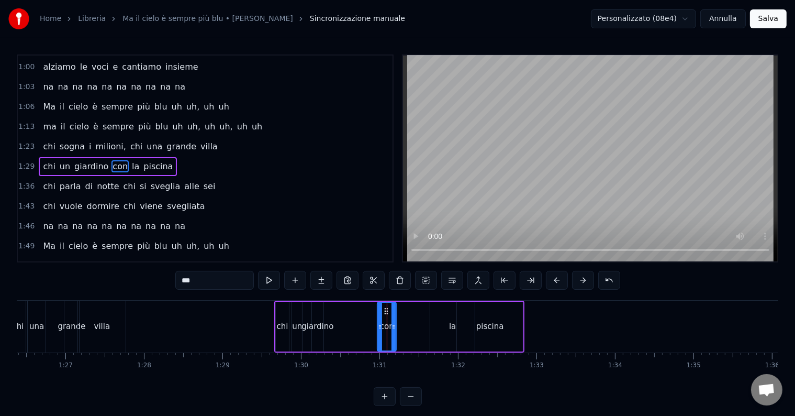
drag, startPoint x: 386, startPoint y: 312, endPoint x: 392, endPoint y: 314, distance: 6.1
click at [392, 314] on div at bounding box center [394, 327] width 4 height 48
drag, startPoint x: 385, startPoint y: 310, endPoint x: 424, endPoint y: 308, distance: 39.3
click at [425, 308] on icon at bounding box center [429, 311] width 8 height 8
click at [318, 324] on div "giardino" at bounding box center [318, 326] width 32 height 12
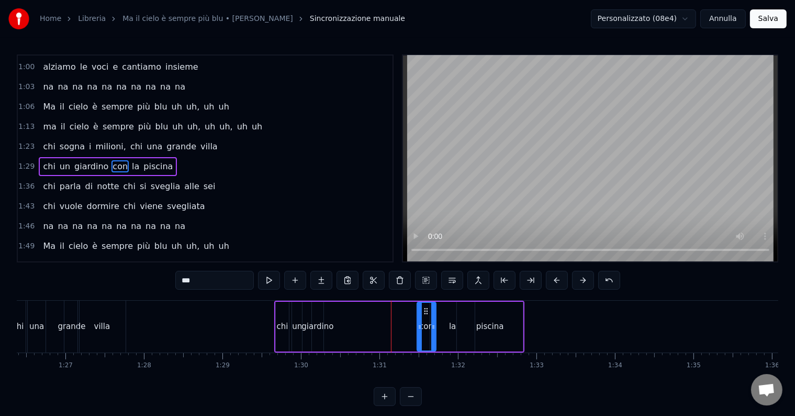
type input "********"
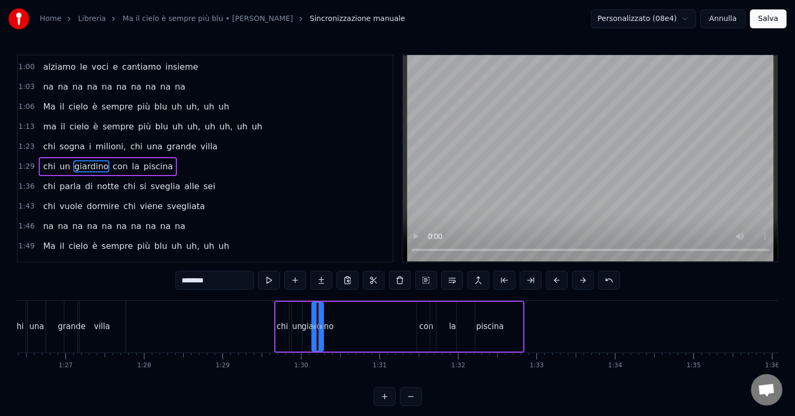
click at [323, 326] on div "giardino" at bounding box center [318, 326] width 32 height 12
click at [309, 322] on div "giardino" at bounding box center [318, 326] width 32 height 12
click at [316, 324] on icon at bounding box center [315, 326] width 4 height 8
drag, startPoint x: 319, startPoint y: 324, endPoint x: 350, endPoint y: 324, distance: 30.4
click at [350, 324] on icon at bounding box center [352, 326] width 4 height 8
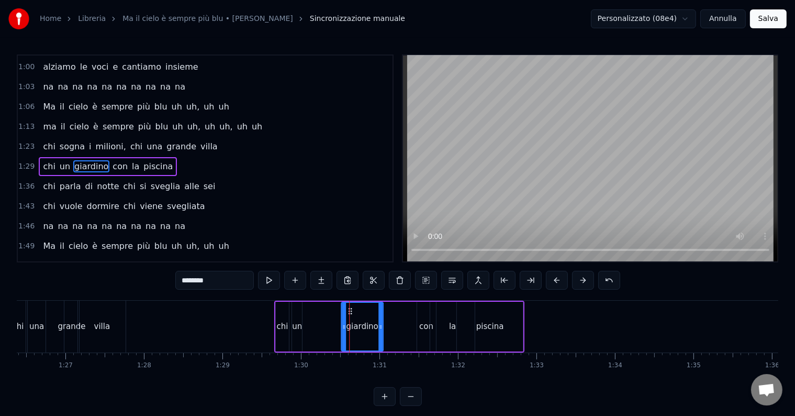
drag, startPoint x: 320, startPoint y: 307, endPoint x: 350, endPoint y: 310, distance: 29.4
click at [350, 310] on icon at bounding box center [350, 311] width 8 height 8
drag, startPoint x: 297, startPoint y: 324, endPoint x: 311, endPoint y: 326, distance: 14.8
click at [311, 326] on div "chi un giardino con la piscina" at bounding box center [399, 327] width 250 height 52
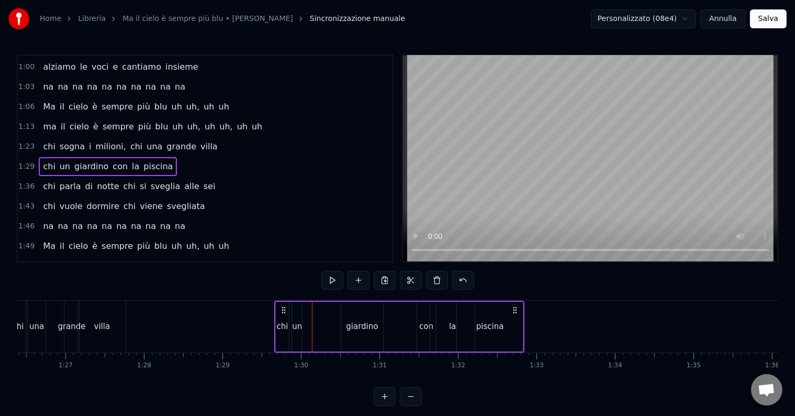
click at [293, 325] on div "un" at bounding box center [297, 326] width 10 height 12
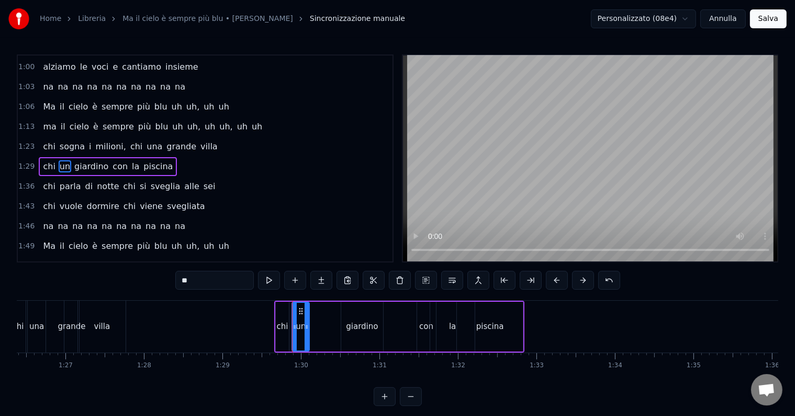
drag, startPoint x: 301, startPoint y: 309, endPoint x: 309, endPoint y: 311, distance: 8.1
click at [309, 311] on div at bounding box center [307, 327] width 4 height 48
drag, startPoint x: 299, startPoint y: 311, endPoint x: 312, endPoint y: 312, distance: 13.1
click at [312, 312] on icon at bounding box center [314, 311] width 8 height 8
click at [287, 325] on div "chi" at bounding box center [282, 327] width 13 height 50
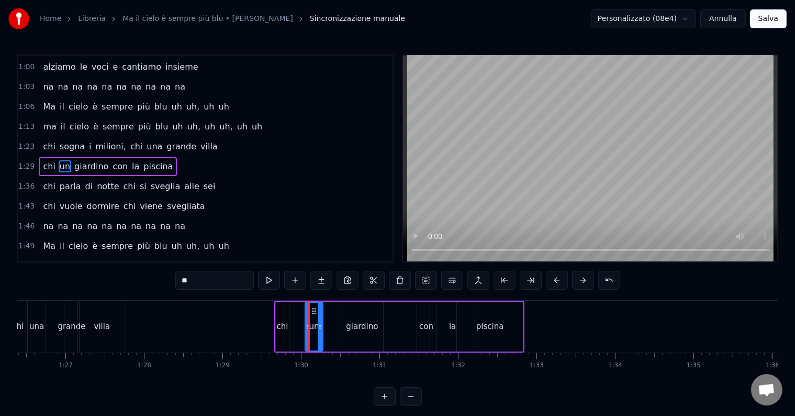
type input "***"
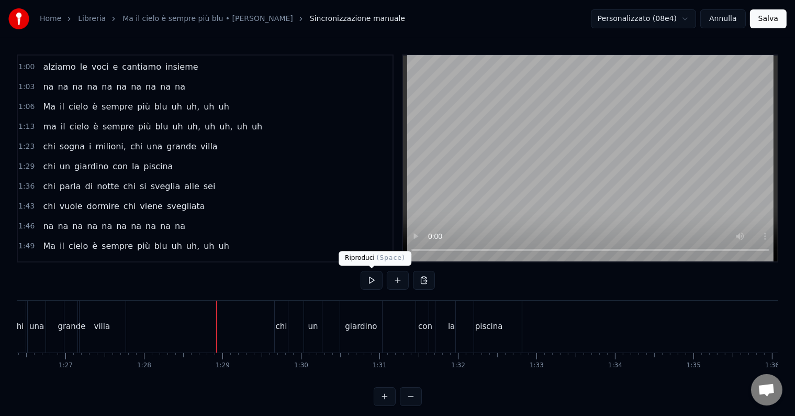
click at [363, 277] on button at bounding box center [372, 280] width 22 height 19
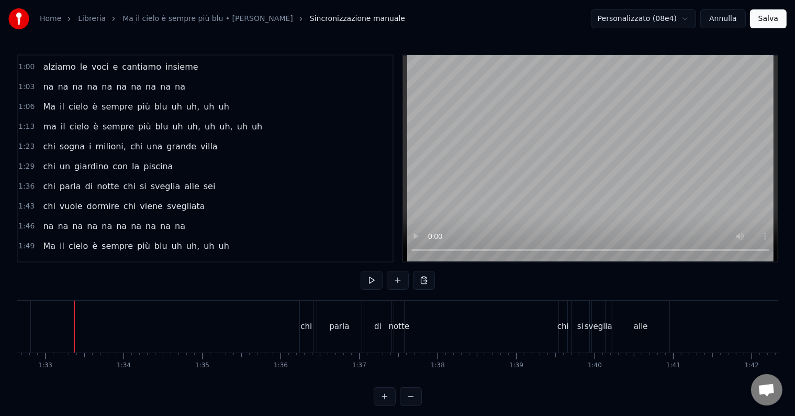
scroll to position [0, 7239]
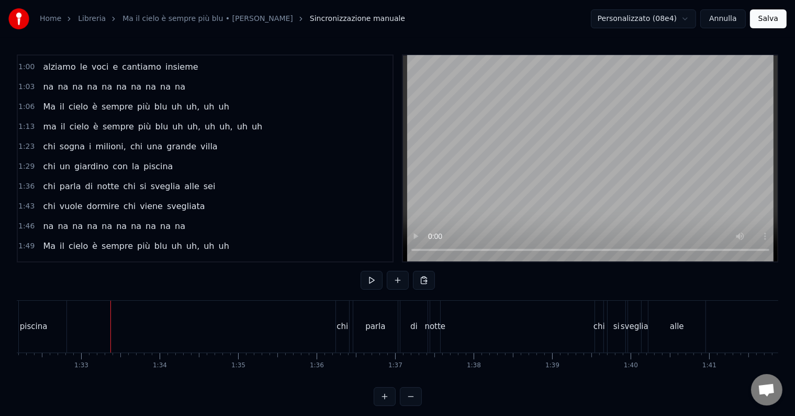
click at [375, 317] on div "parla" at bounding box center [375, 327] width 44 height 52
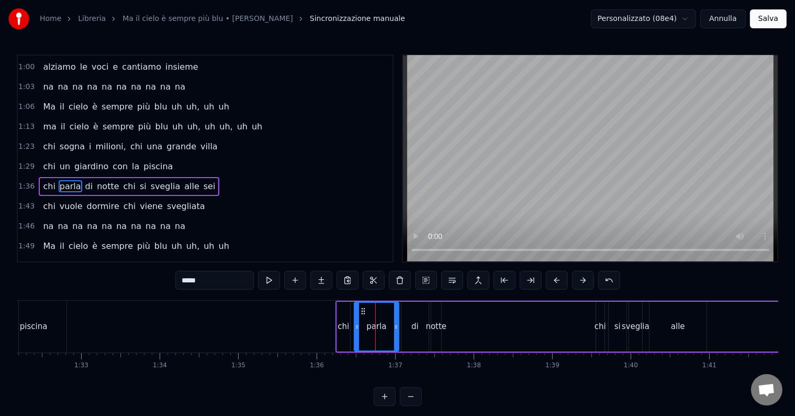
scroll to position [157, 0]
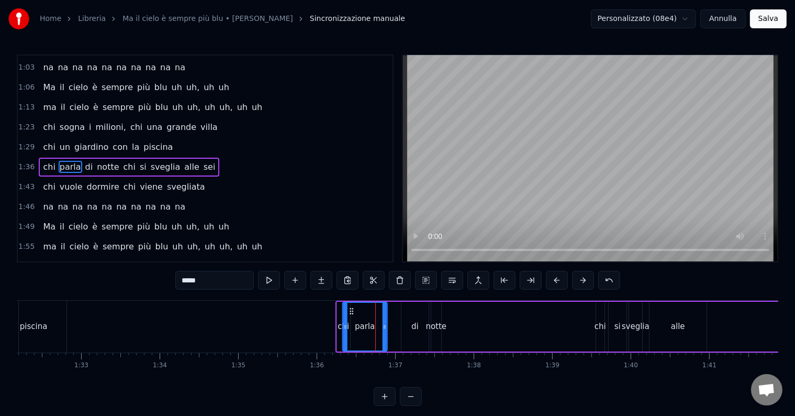
drag, startPoint x: 362, startPoint y: 310, endPoint x: 350, endPoint y: 310, distance: 12.1
click at [350, 310] on icon at bounding box center [351, 311] width 8 height 8
click at [419, 328] on div "di" at bounding box center [415, 327] width 27 height 50
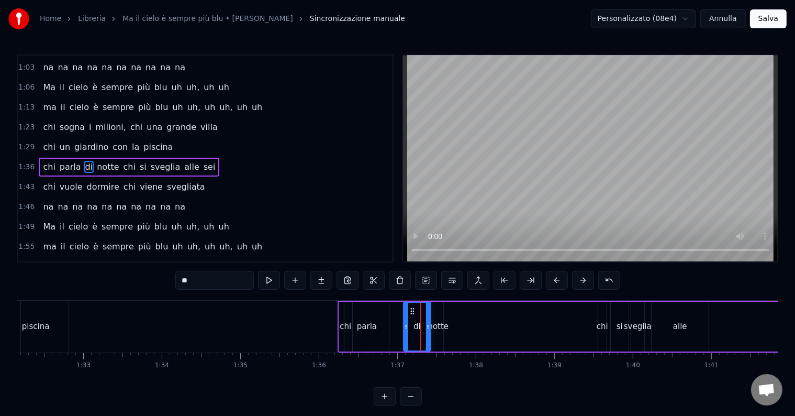
scroll to position [0, 7233]
drag, startPoint x: 417, startPoint y: 310, endPoint x: 392, endPoint y: 311, distance: 25.7
click at [392, 311] on icon at bounding box center [390, 311] width 8 height 8
click at [373, 328] on div "parla" at bounding box center [371, 326] width 20 height 12
type input "*****"
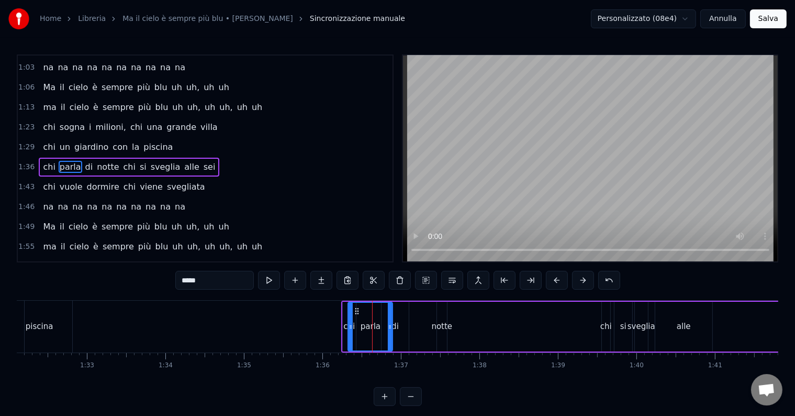
click at [373, 328] on div "parla" at bounding box center [371, 326] width 20 height 12
click at [63, 161] on span "parla" at bounding box center [71, 167] width 24 height 12
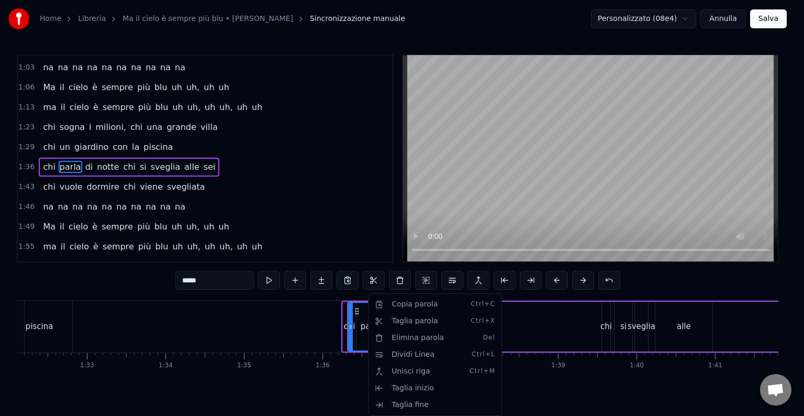
click at [313, 320] on html "Home Libreria Ma il cielo è sempre più blu • [PERSON_NAME] manuale Personalizza…" at bounding box center [402, 211] width 804 height 422
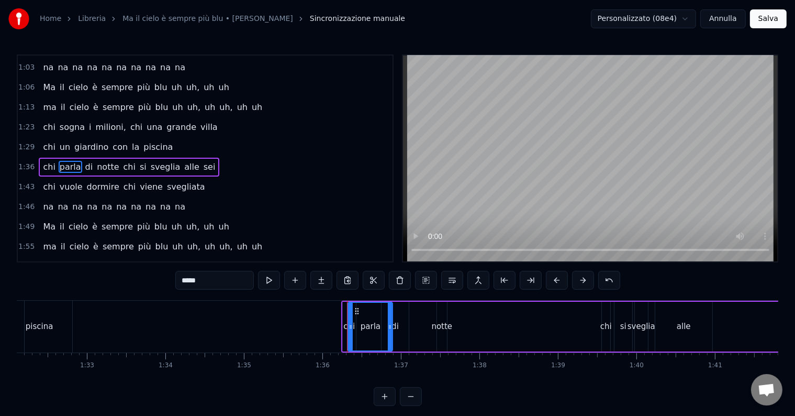
click at [467, 316] on div "chi parla di notte chi si sveglia alle sei" at bounding box center [617, 327] width 552 height 52
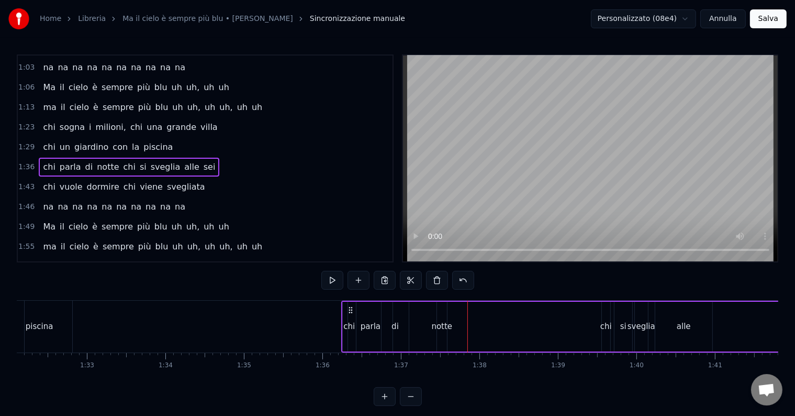
click at [468, 313] on div "chi parla di notte chi si sveglia alle sei" at bounding box center [617, 327] width 552 height 52
click at [439, 325] on div "notte" at bounding box center [442, 326] width 21 height 12
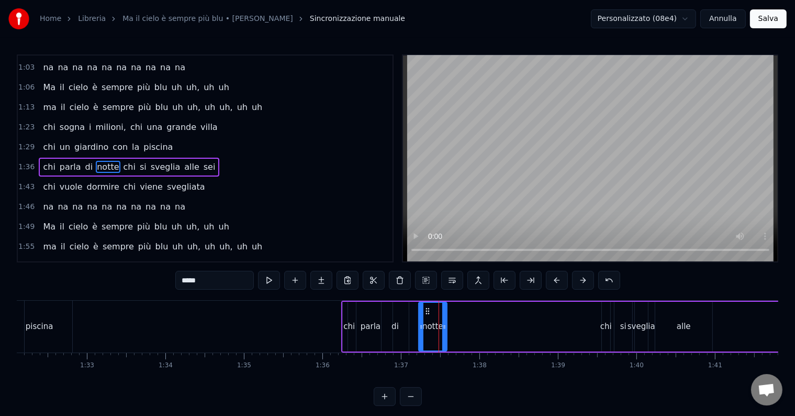
drag, startPoint x: 437, startPoint y: 326, endPoint x: 416, endPoint y: 328, distance: 21.6
click at [419, 328] on icon at bounding box center [421, 326] width 4 height 8
drag, startPoint x: 425, startPoint y: 310, endPoint x: 410, endPoint y: 312, distance: 14.8
click at [410, 312] on icon at bounding box center [410, 311] width 8 height 8
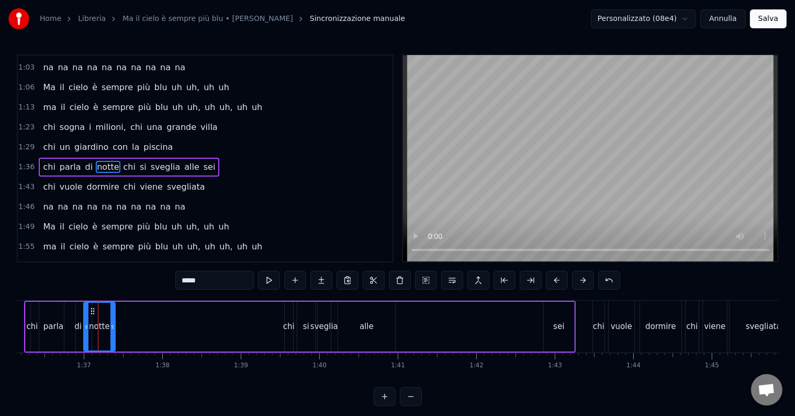
scroll to position [0, 7550]
click at [556, 322] on div "sei" at bounding box center [558, 326] width 11 height 12
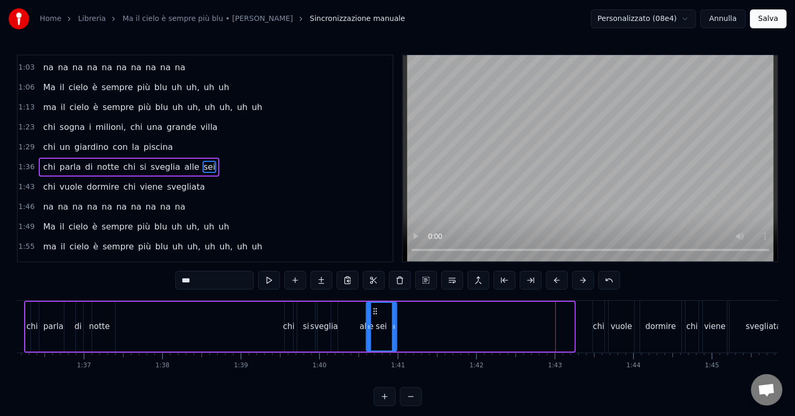
drag, startPoint x: 550, startPoint y: 310, endPoint x: 374, endPoint y: 314, distance: 176.0
click at [374, 314] on div "sei" at bounding box center [381, 327] width 29 height 48
click at [360, 325] on div "alle" at bounding box center [367, 326] width 14 height 12
type input "****"
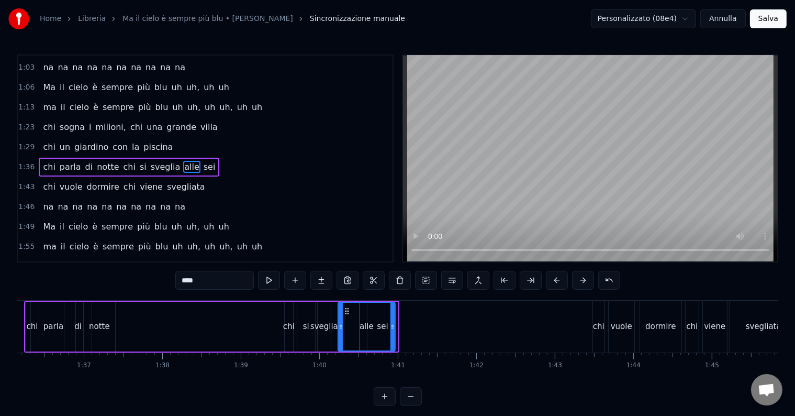
click at [394, 325] on div "alle" at bounding box center [367, 327] width 58 height 50
click at [394, 325] on div at bounding box center [394, 327] width 1 height 52
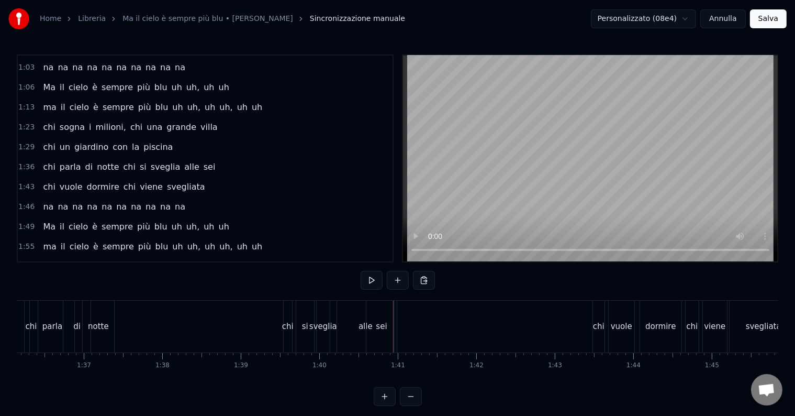
click at [362, 325] on div "alle" at bounding box center [366, 326] width 14 height 12
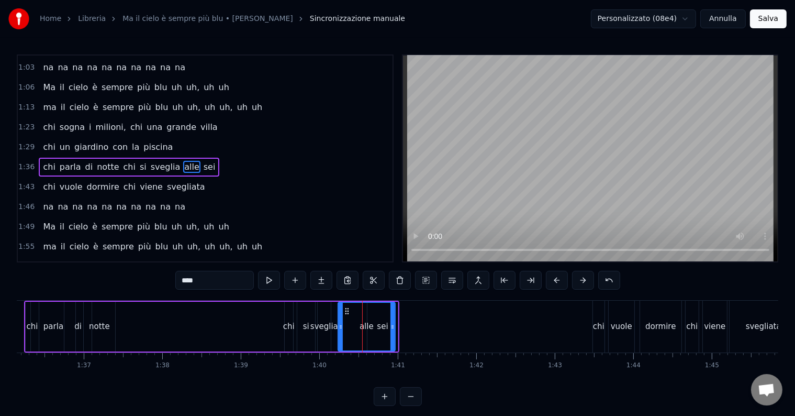
click at [394, 327] on div "alle" at bounding box center [367, 327] width 58 height 50
drag, startPoint x: 394, startPoint y: 326, endPoint x: 366, endPoint y: 325, distance: 27.2
click at [366, 325] on icon at bounding box center [365, 326] width 4 height 8
click at [370, 327] on icon at bounding box center [369, 326] width 4 height 8
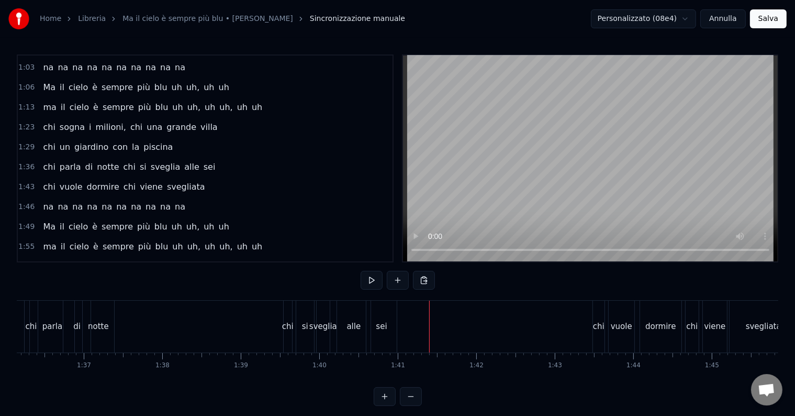
click at [346, 328] on div "alle" at bounding box center [354, 327] width 34 height 52
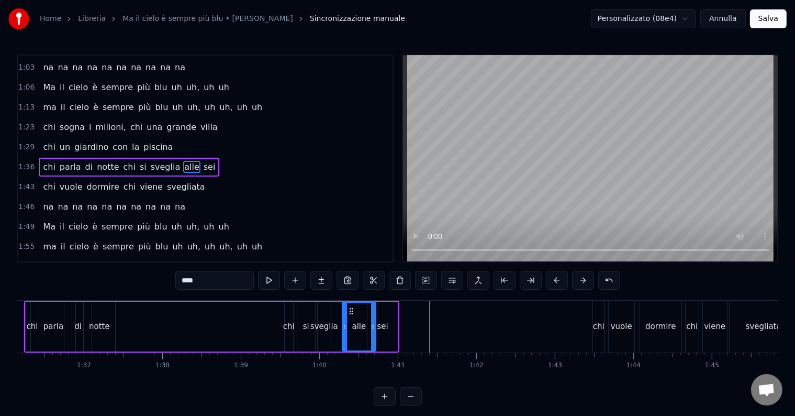
click at [351, 308] on icon at bounding box center [351, 311] width 8 height 8
click at [595, 326] on div "chi" at bounding box center [599, 326] width 12 height 12
type input "***"
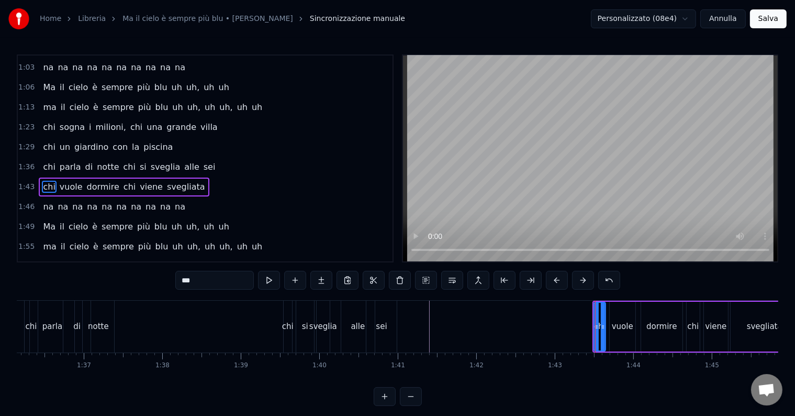
scroll to position [176, 0]
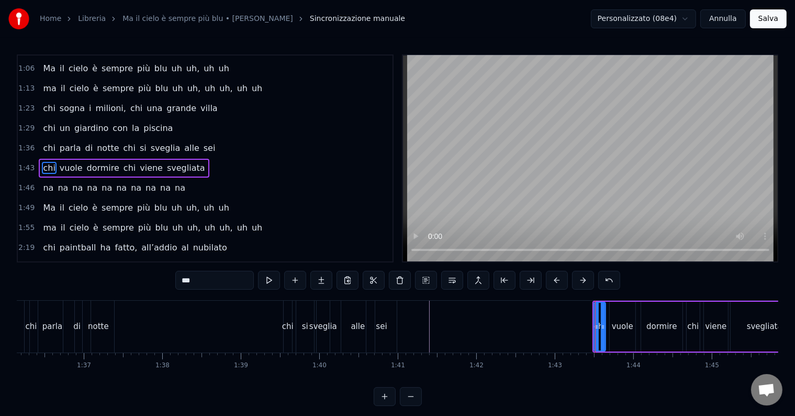
click at [597, 311] on div at bounding box center [597, 327] width 4 height 48
click at [760, 20] on button "Salva" at bounding box center [768, 18] width 37 height 19
